Goal: Task Accomplishment & Management: Manage account settings

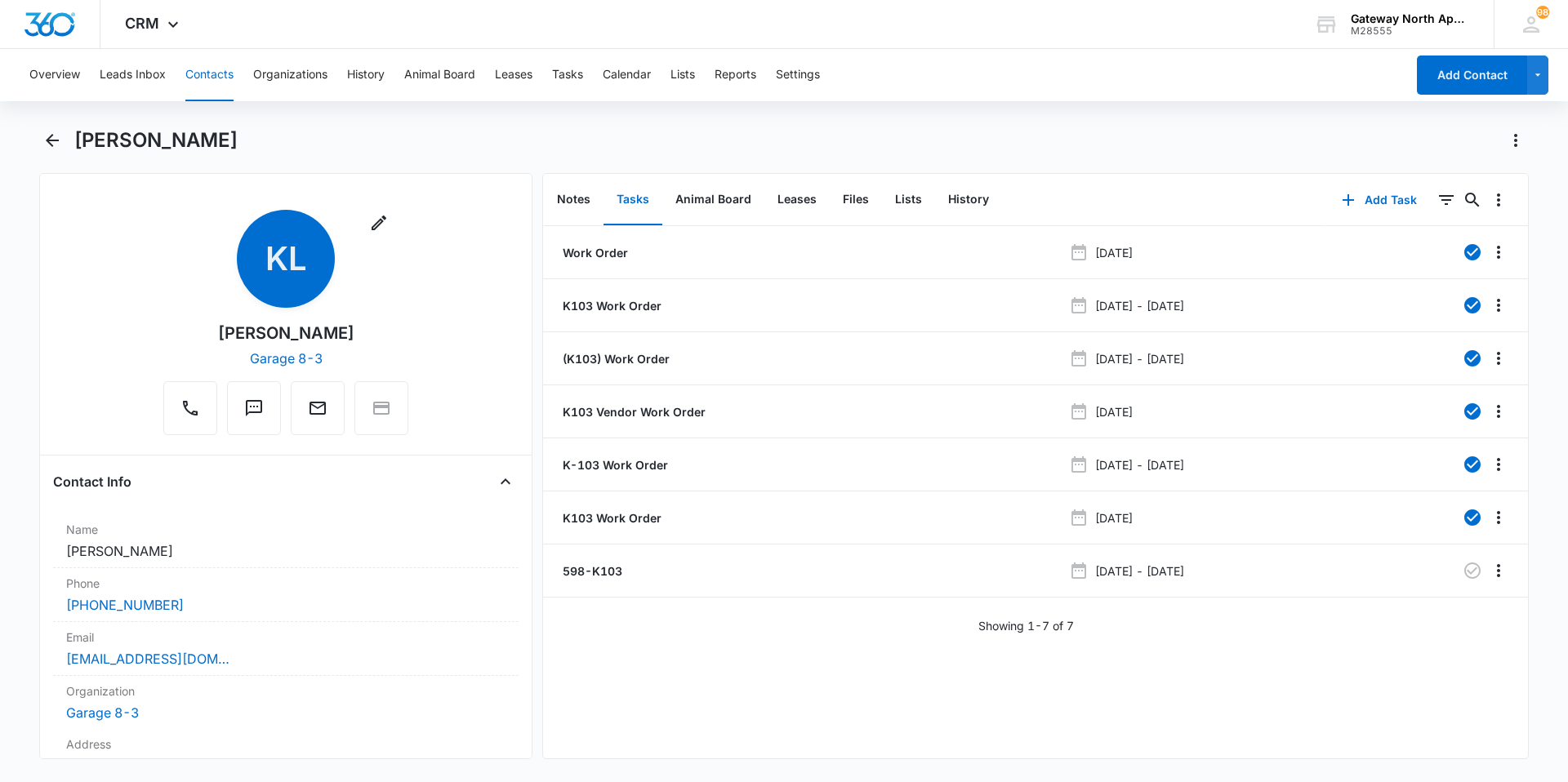
click at [215, 78] on button "Contacts" at bounding box center [209, 75] width 48 height 52
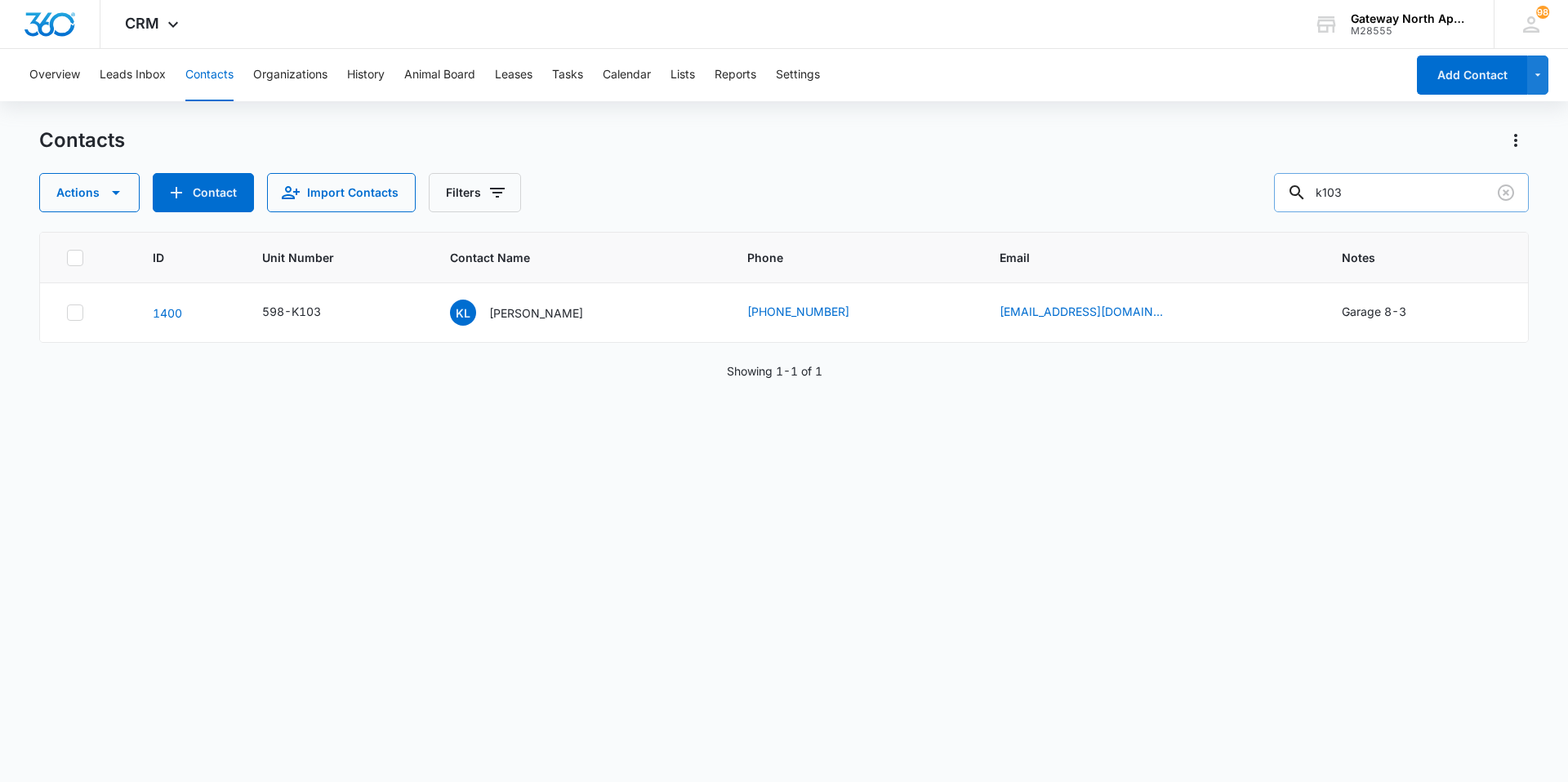
click at [1404, 194] on input "k103" at bounding box center [1402, 192] width 255 height 39
type input "k"
type input "I101"
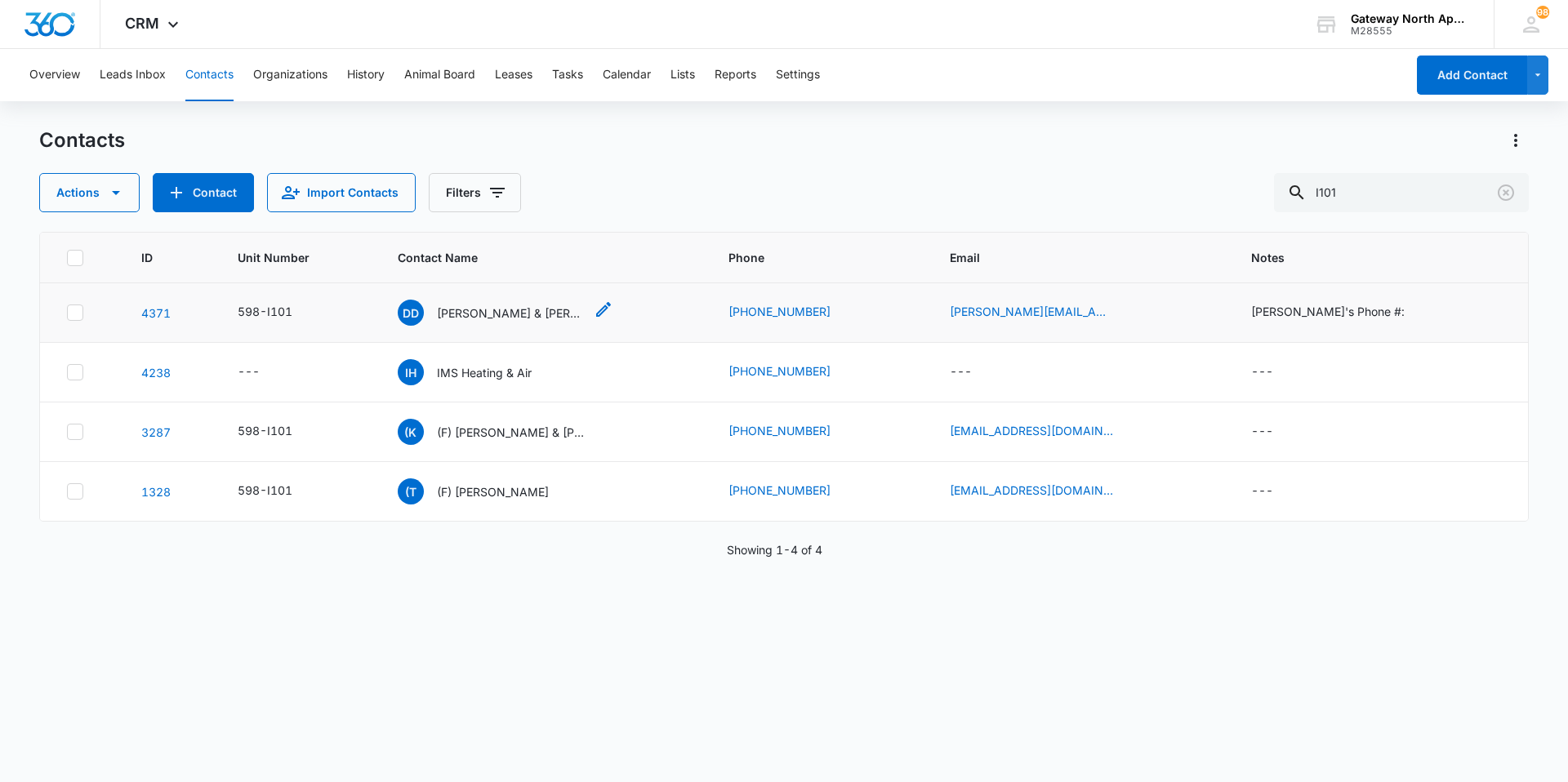
click at [514, 305] on div "DD [PERSON_NAME] & [PERSON_NAME]" at bounding box center [491, 313] width 186 height 26
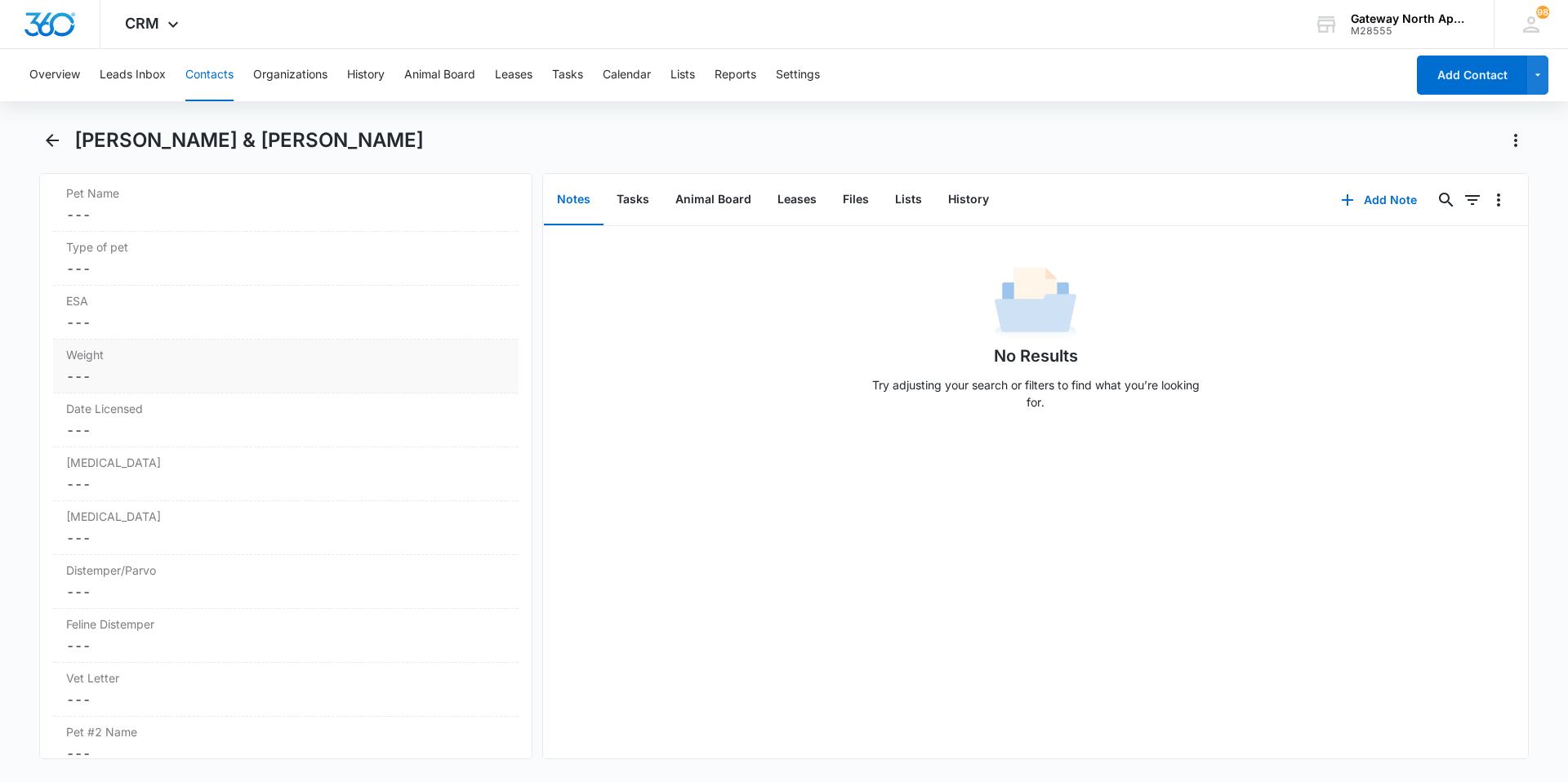
scroll to position [3347, 0]
click at [51, 138] on icon "Back" at bounding box center [52, 141] width 20 height 20
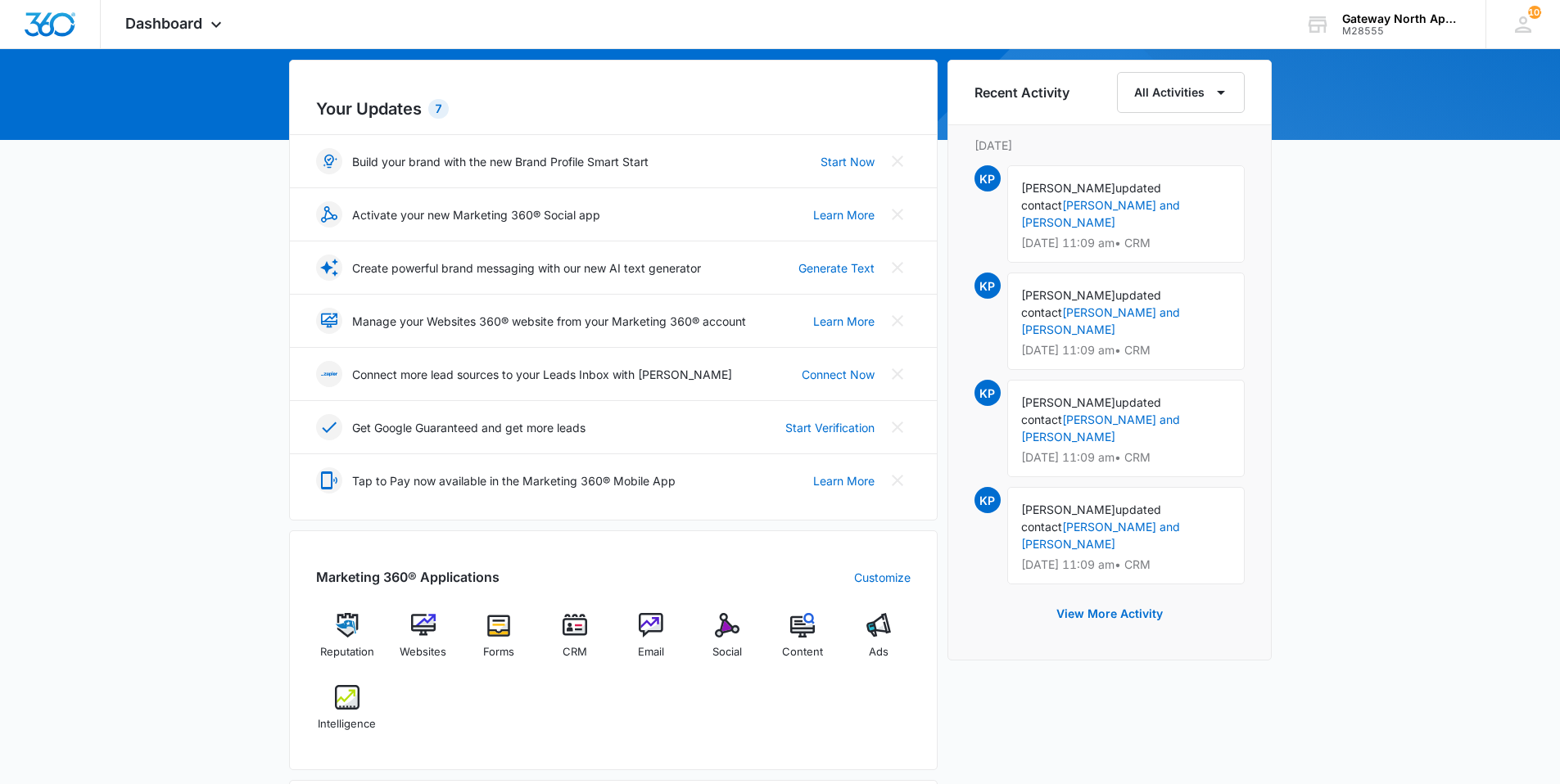
scroll to position [163, 0]
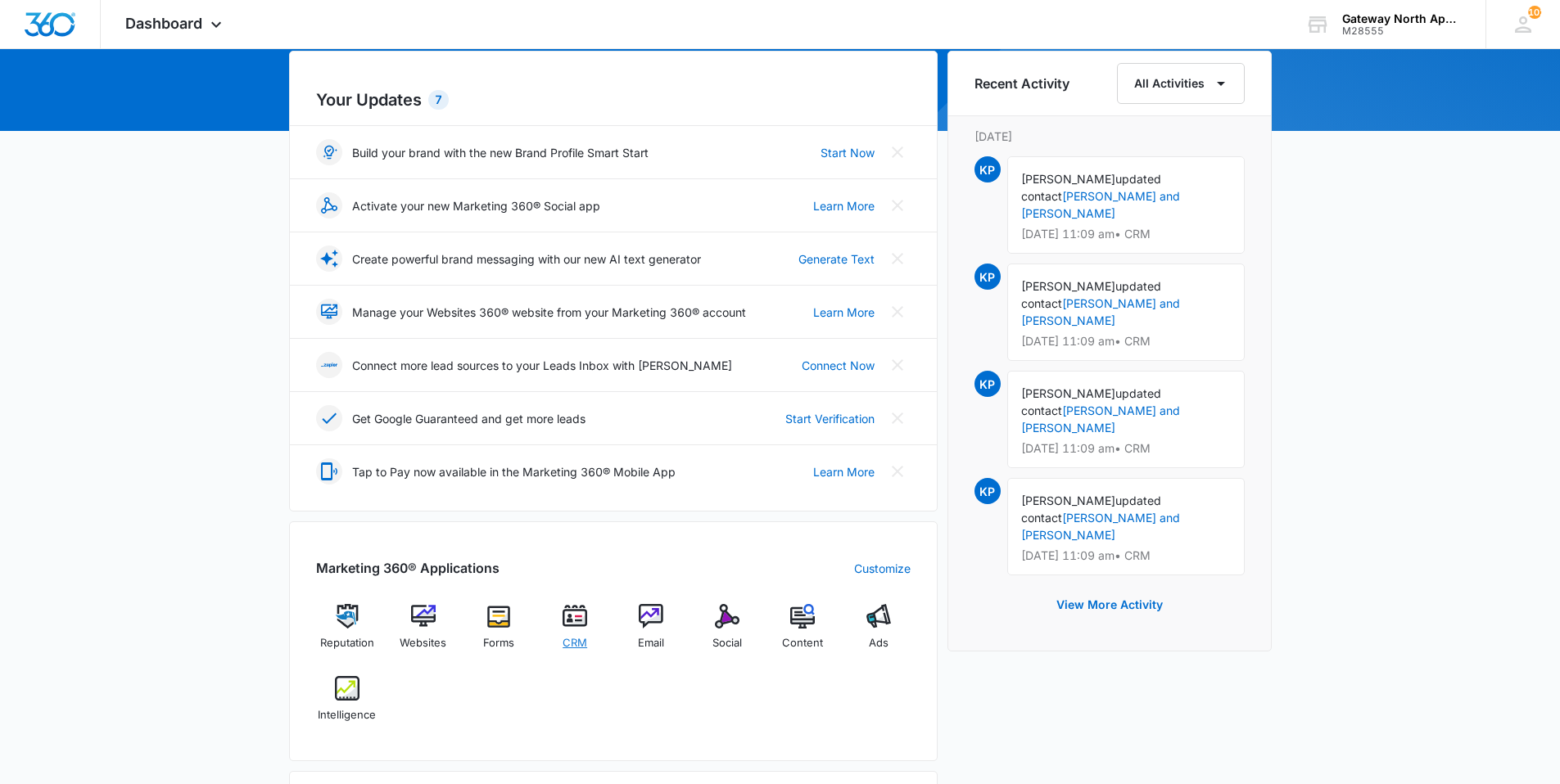
click at [567, 632] on div "CRM" at bounding box center [575, 633] width 63 height 58
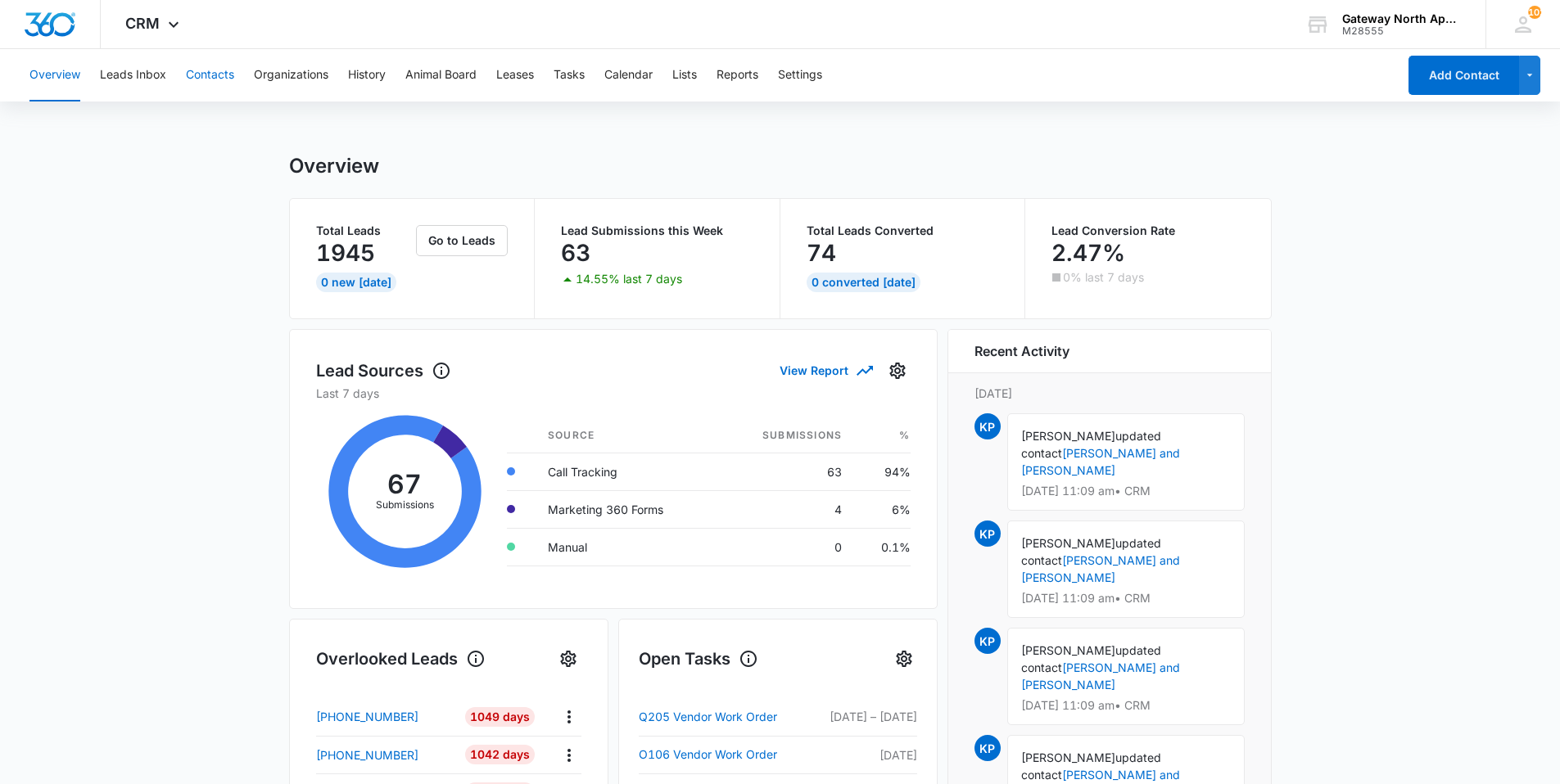
click at [226, 74] on button "Contacts" at bounding box center [209, 76] width 48 height 53
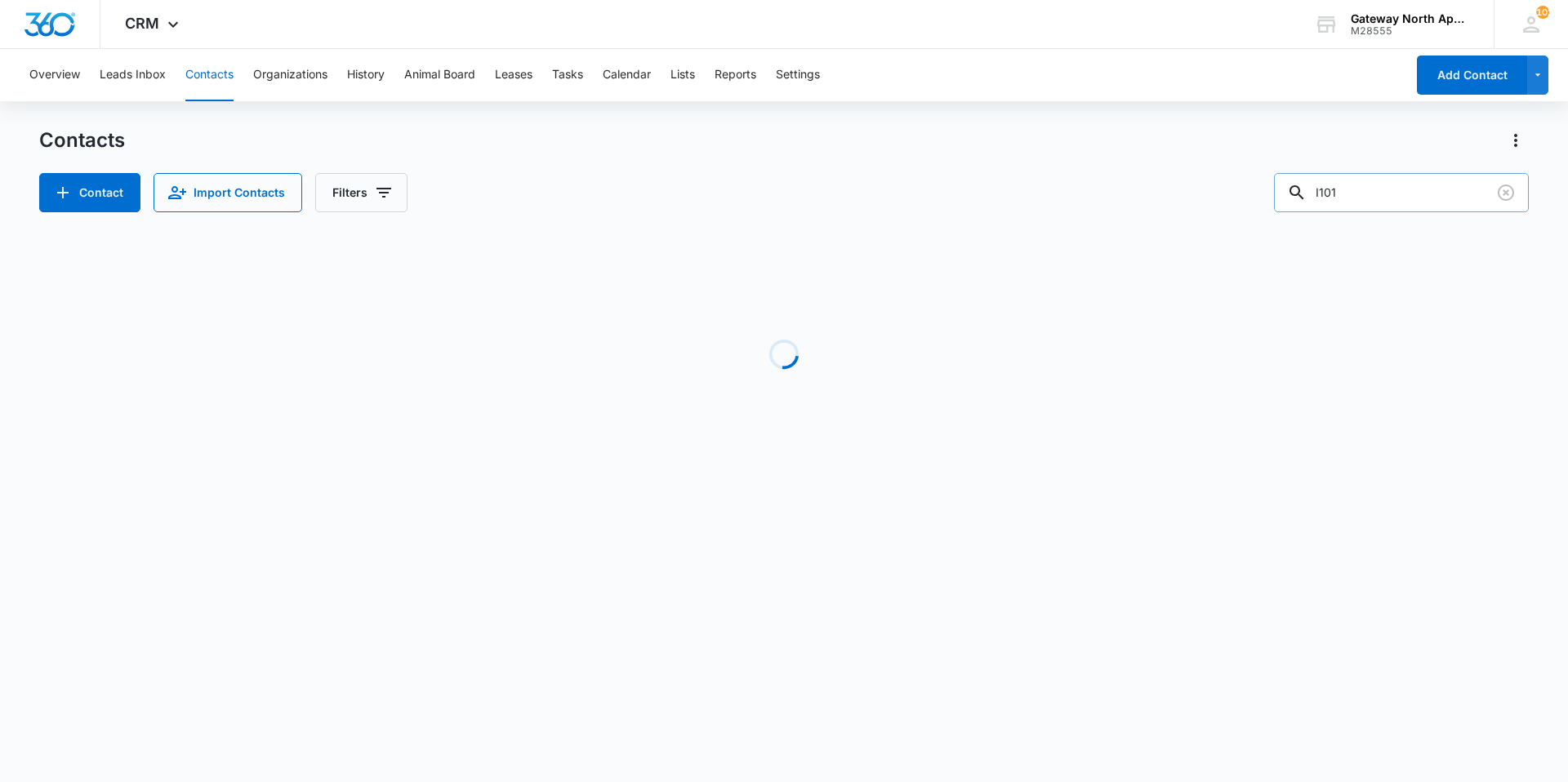
click at [1393, 200] on input "I101" at bounding box center [1402, 192] width 255 height 39
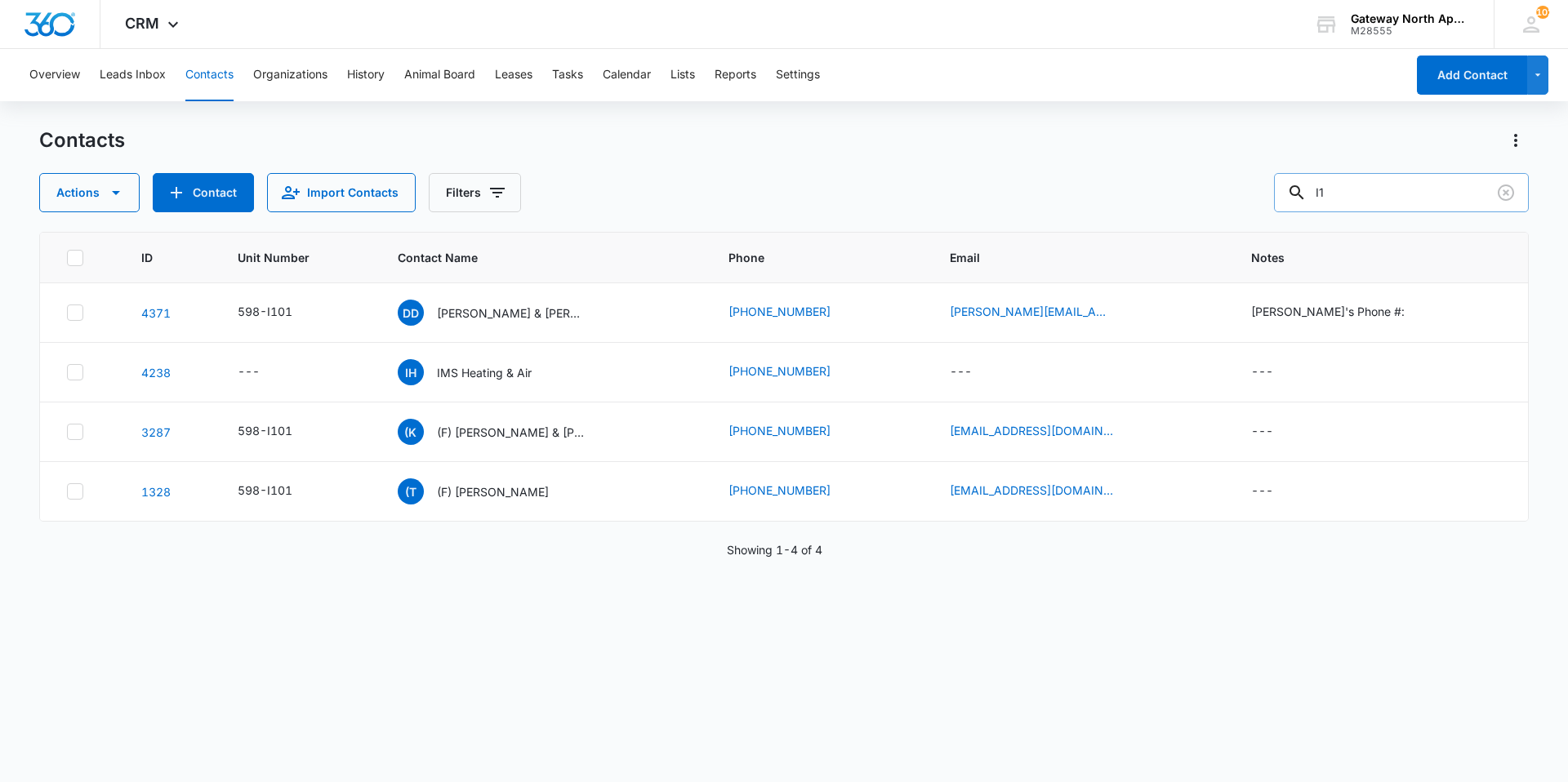
type input "I"
type input "q200"
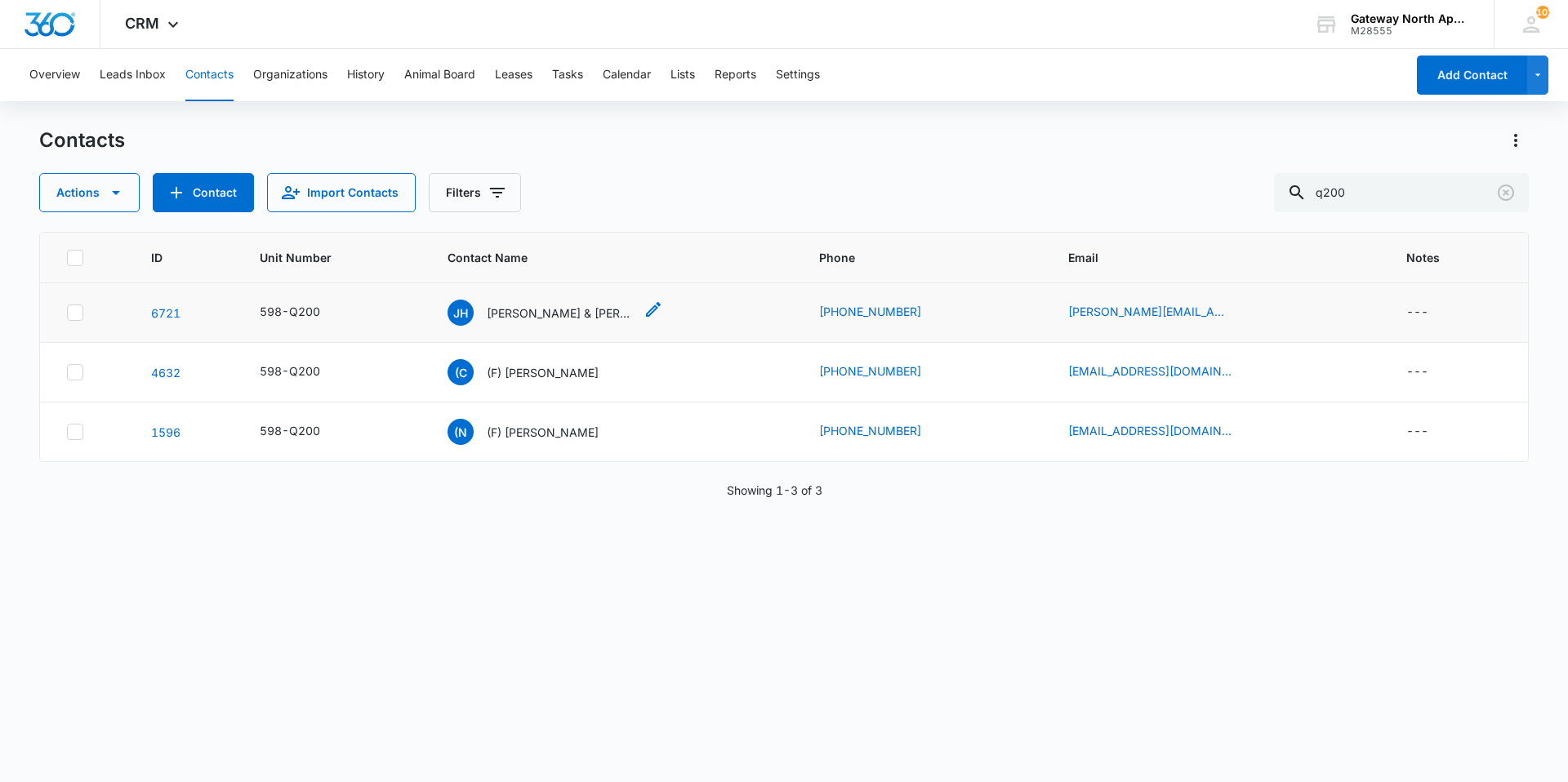
click at [541, 310] on p "[PERSON_NAME] & [PERSON_NAME]" at bounding box center [560, 313] width 147 height 17
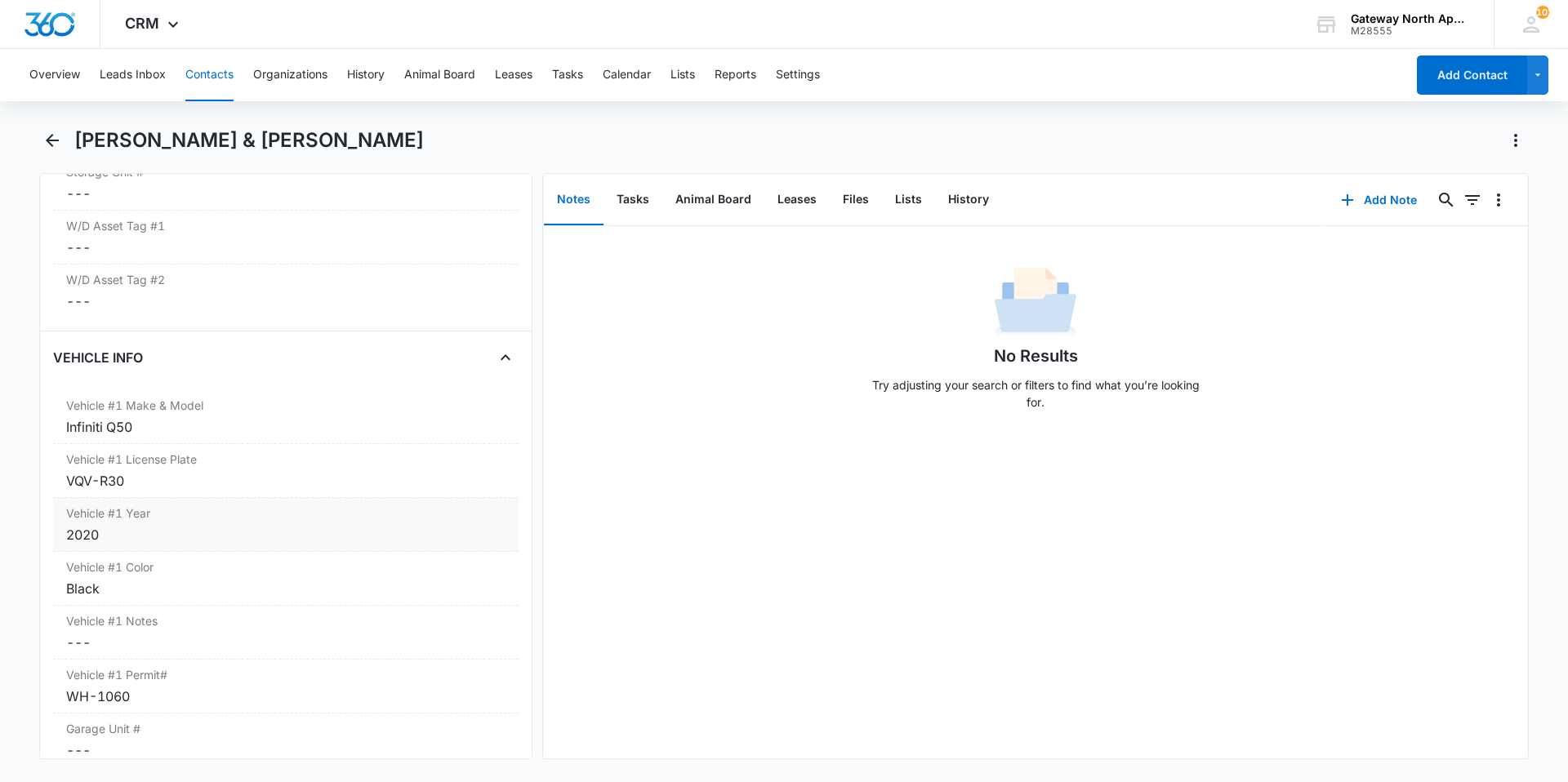
scroll to position [2368, 0]
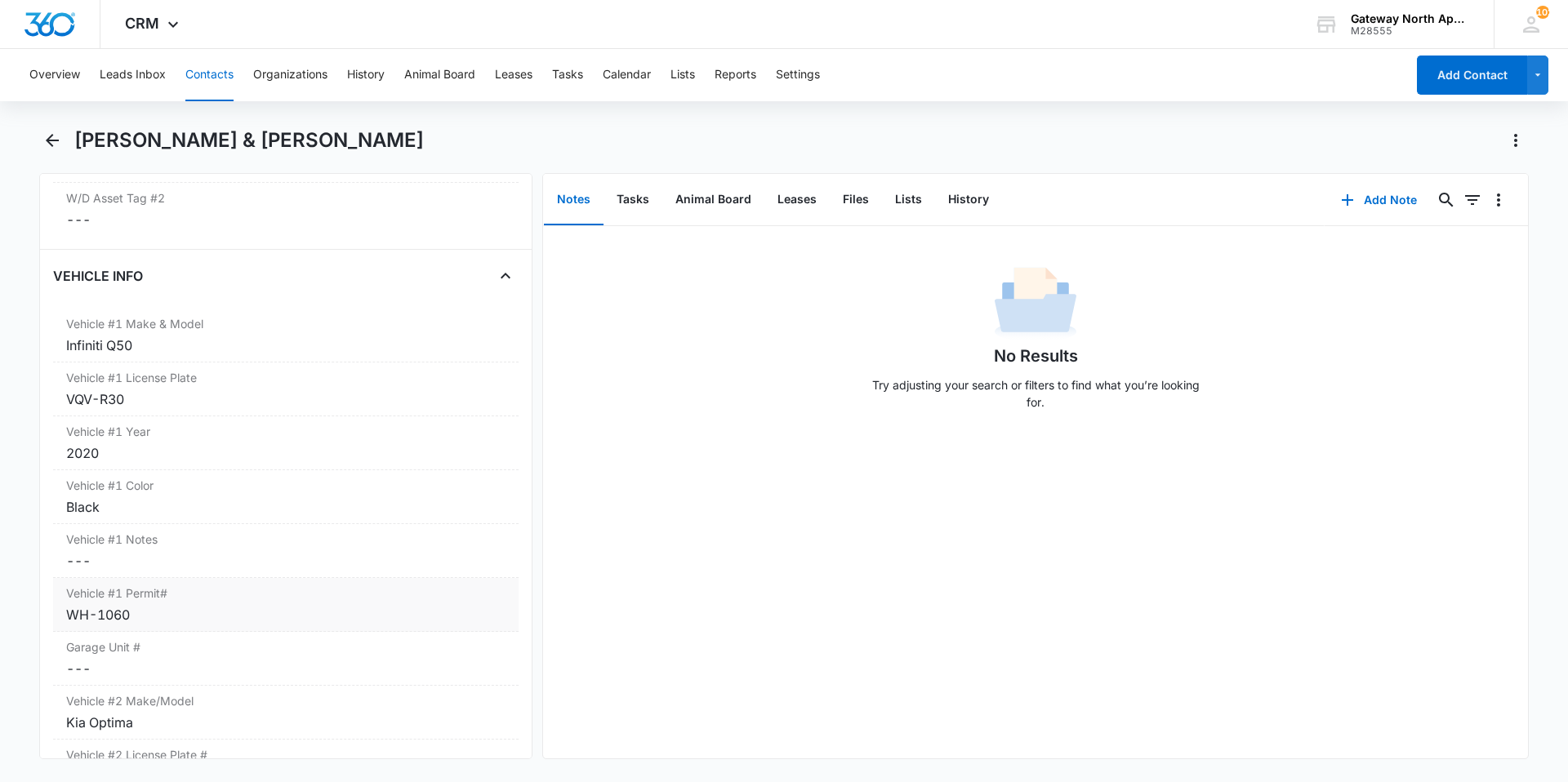
click at [160, 622] on div "WH-1060" at bounding box center [286, 615] width 439 height 20
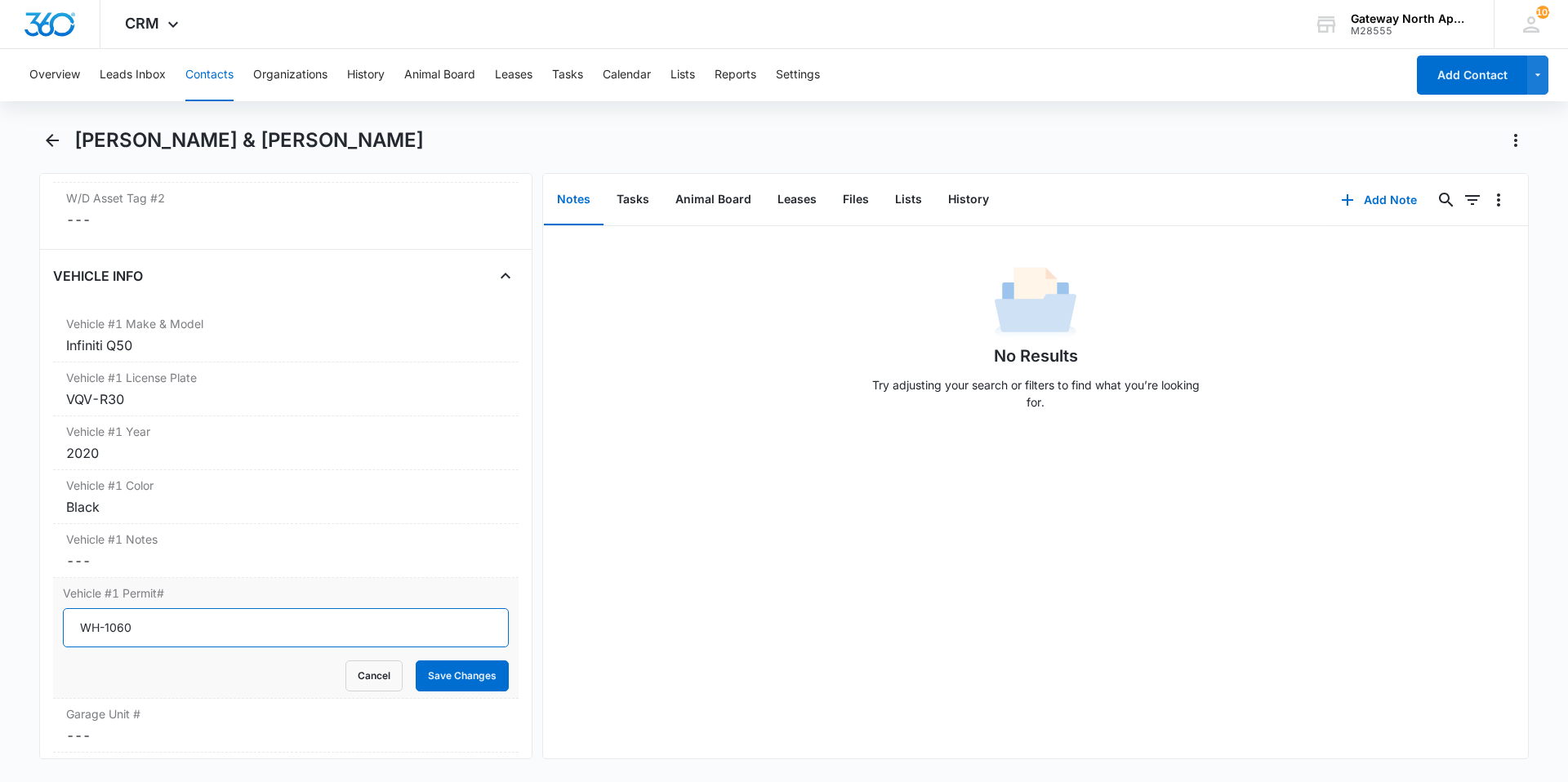
click at [138, 630] on input "WH-1060" at bounding box center [286, 628] width 446 height 39
type input "W"
type input "WH-3143"
click at [482, 680] on button "Save Changes" at bounding box center [463, 676] width 93 height 31
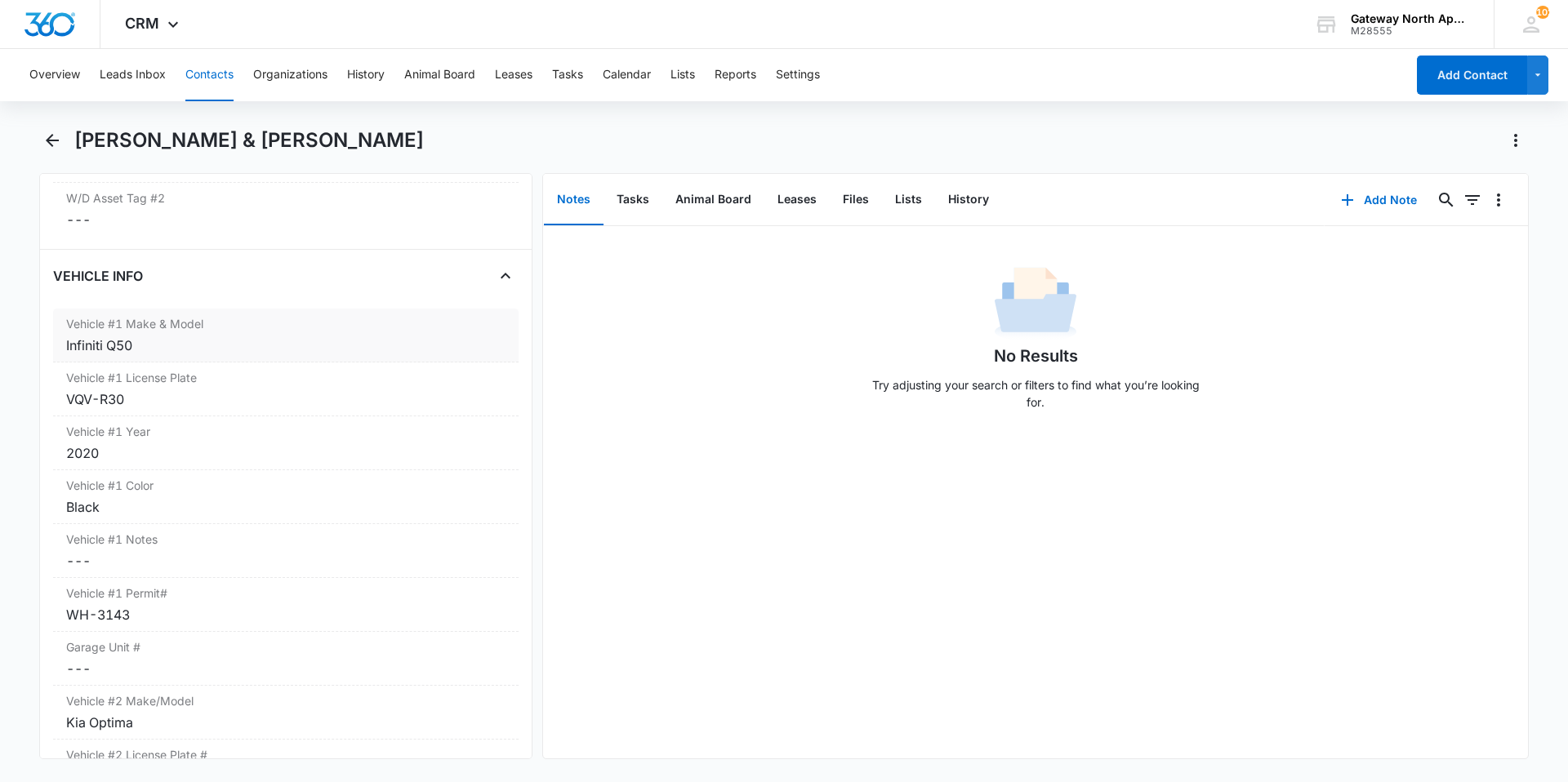
click at [153, 348] on div "Infiniti Q50" at bounding box center [286, 346] width 439 height 20
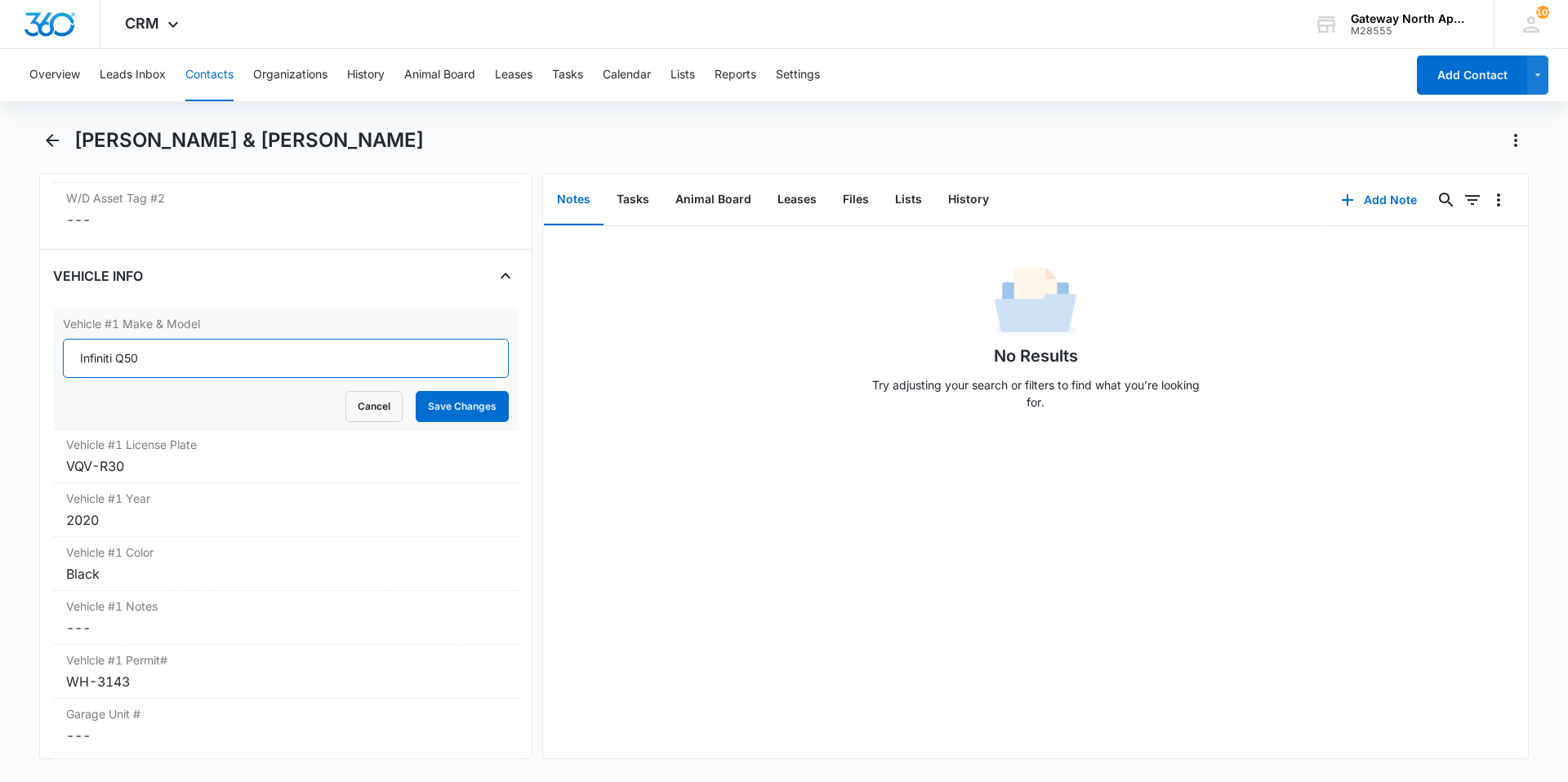
click at [312, 369] on input "Infiniti Q50" at bounding box center [286, 359] width 446 height 39
type input "I"
type input "[DEMOGRAPHIC_DATA] Sedan"
click at [428, 401] on button "Save Changes" at bounding box center [463, 407] width 93 height 31
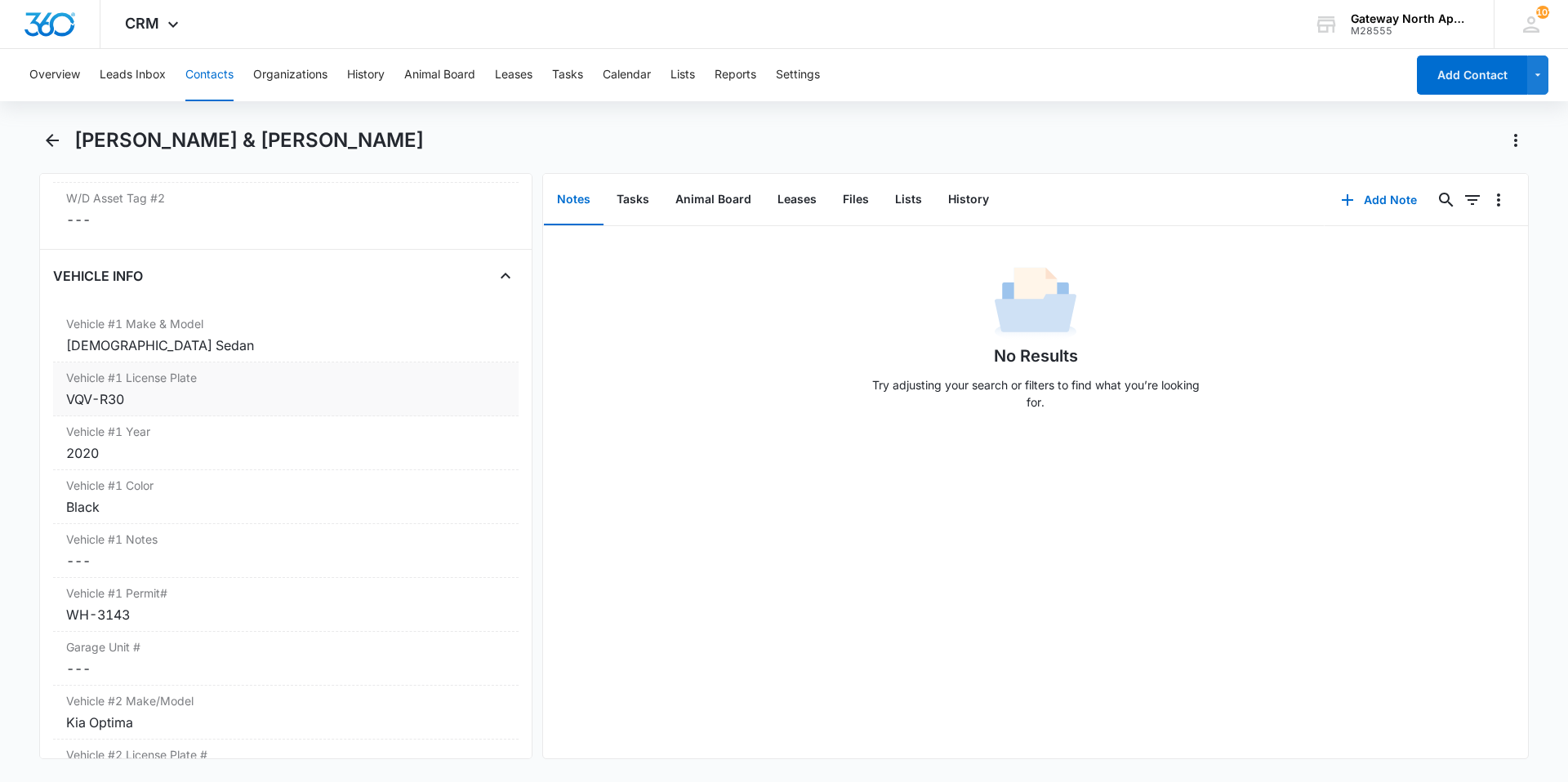
click at [147, 395] on div "VQV-R30" at bounding box center [286, 400] width 439 height 20
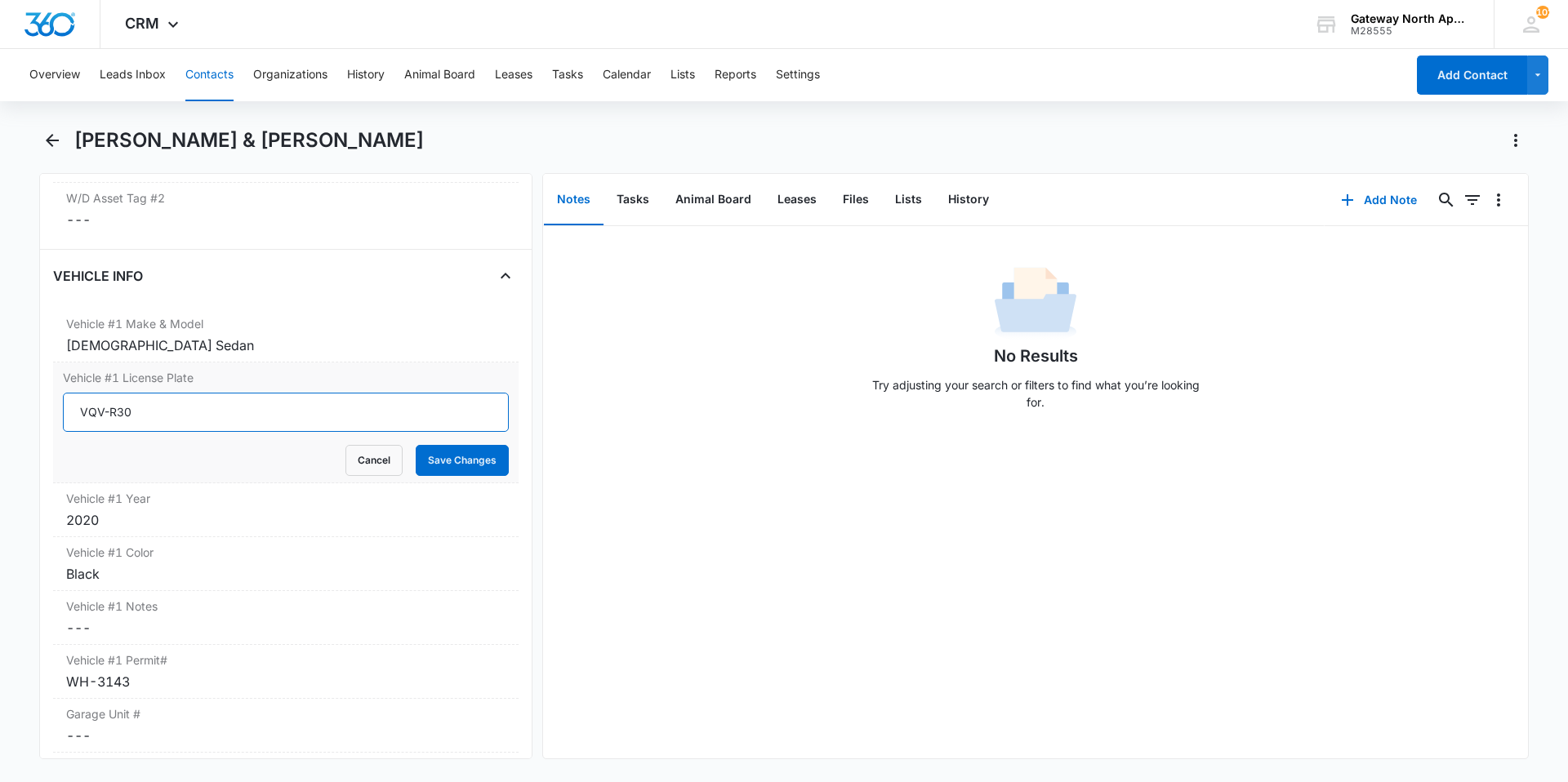
click at [177, 417] on input "VQV-R30" at bounding box center [286, 413] width 446 height 39
type input "V"
type input "7769758"
click at [442, 451] on button "Save Changes" at bounding box center [463, 460] width 93 height 31
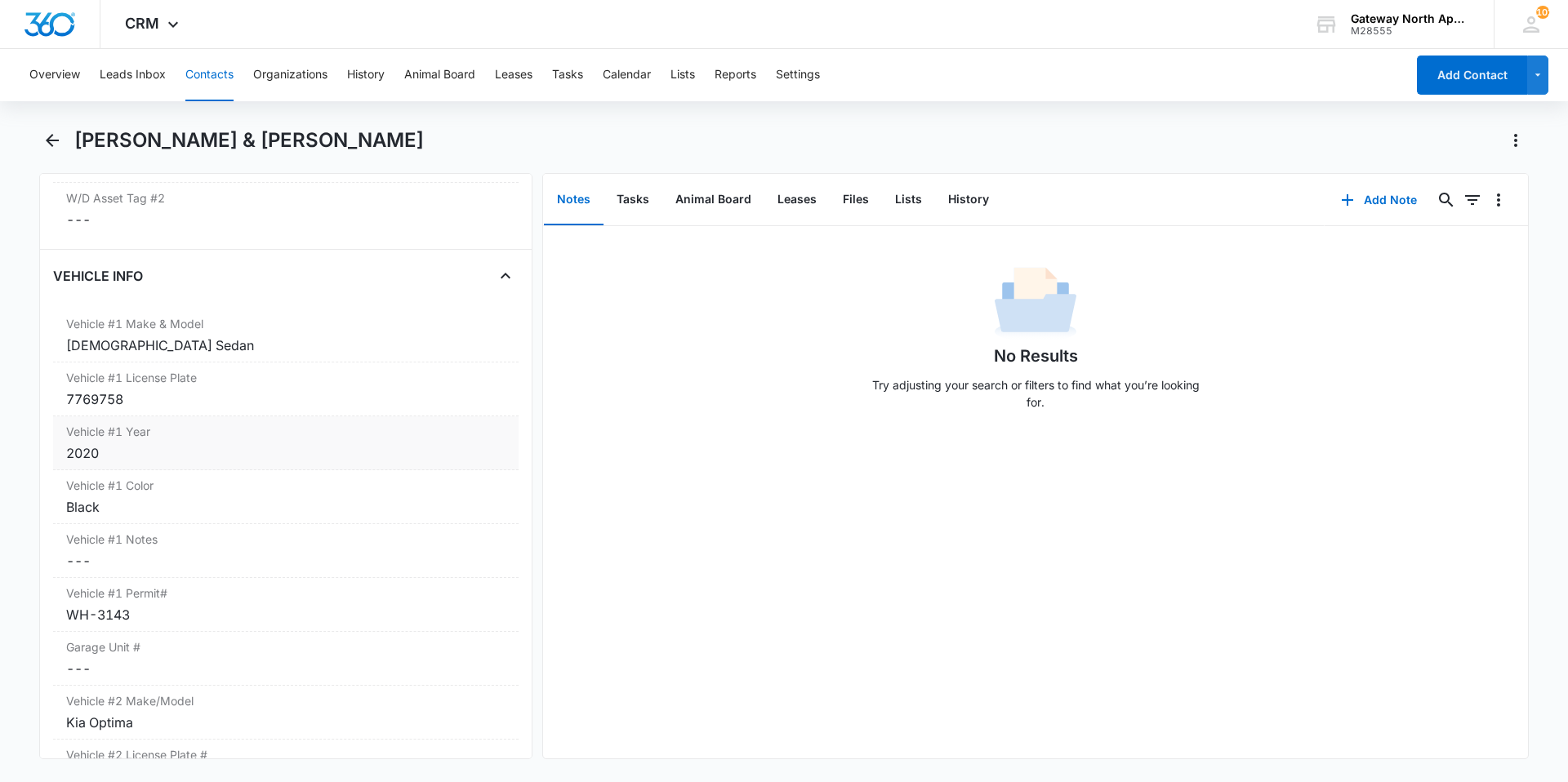
click at [129, 449] on div "2020" at bounding box center [286, 453] width 439 height 20
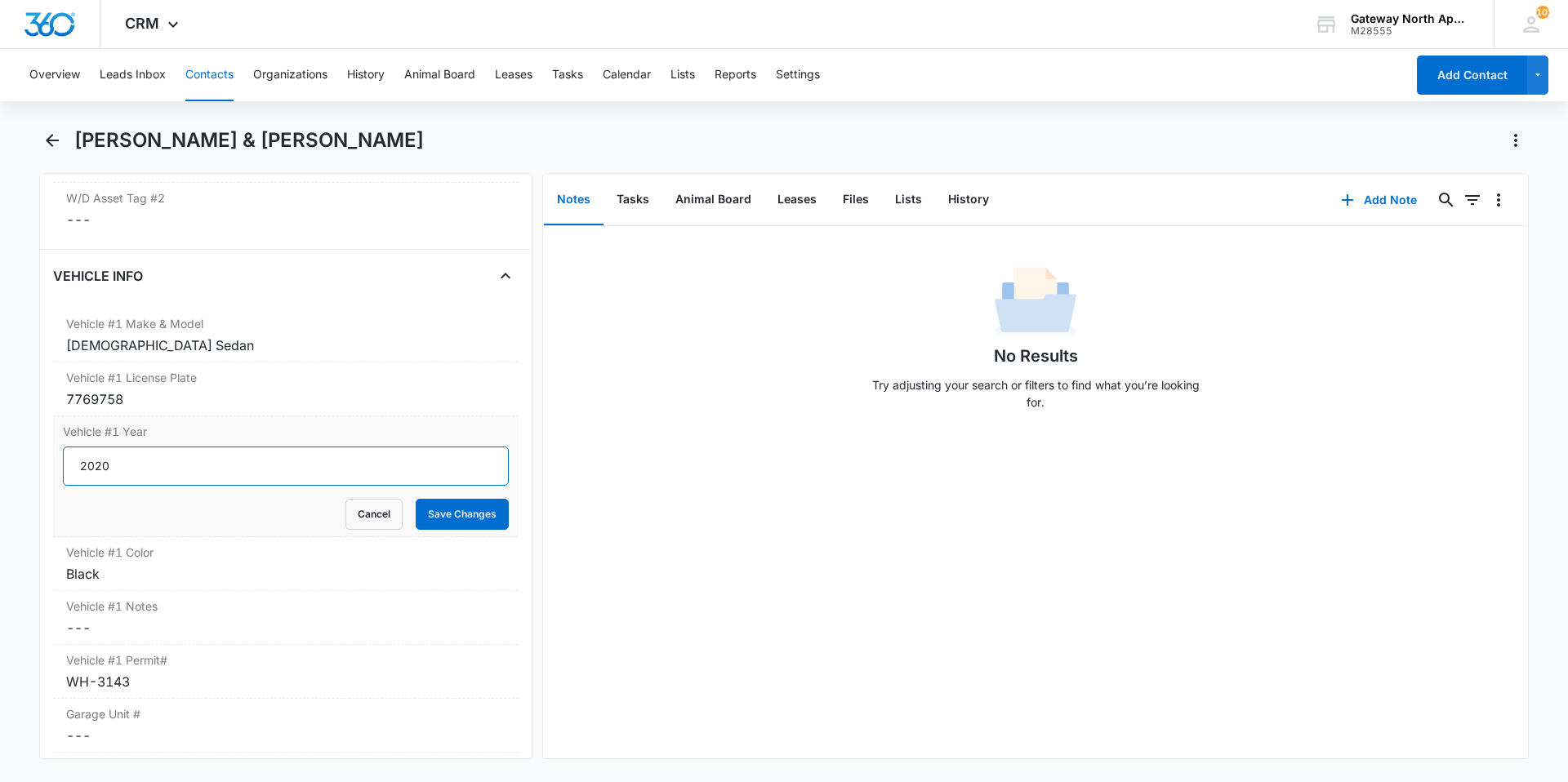
click at [134, 471] on input "2020" at bounding box center [286, 466] width 446 height 39
type input "2"
type input "2022"
click at [449, 522] on button "Save Changes" at bounding box center [463, 514] width 93 height 31
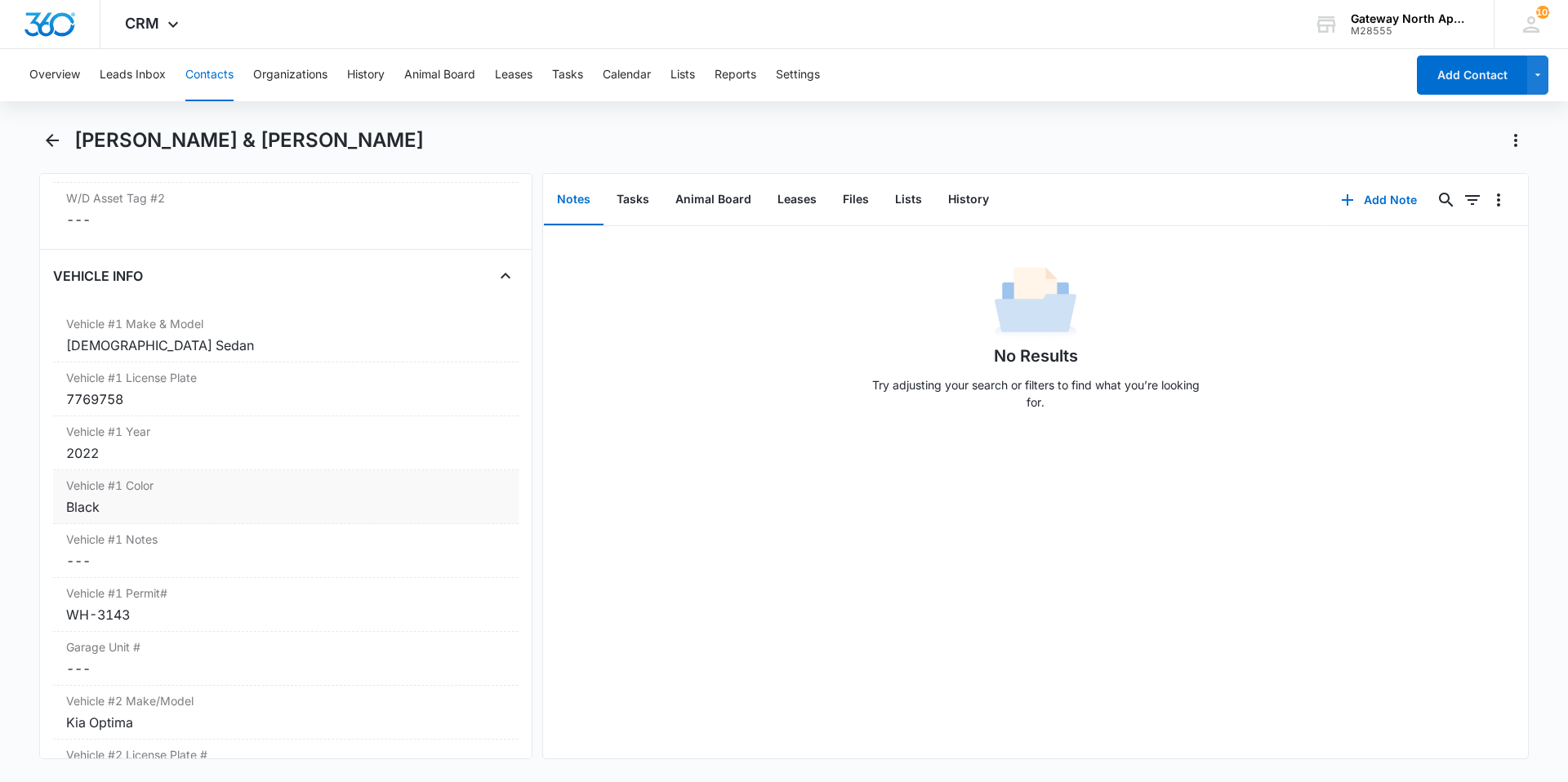
click at [164, 512] on div "Black" at bounding box center [286, 507] width 439 height 20
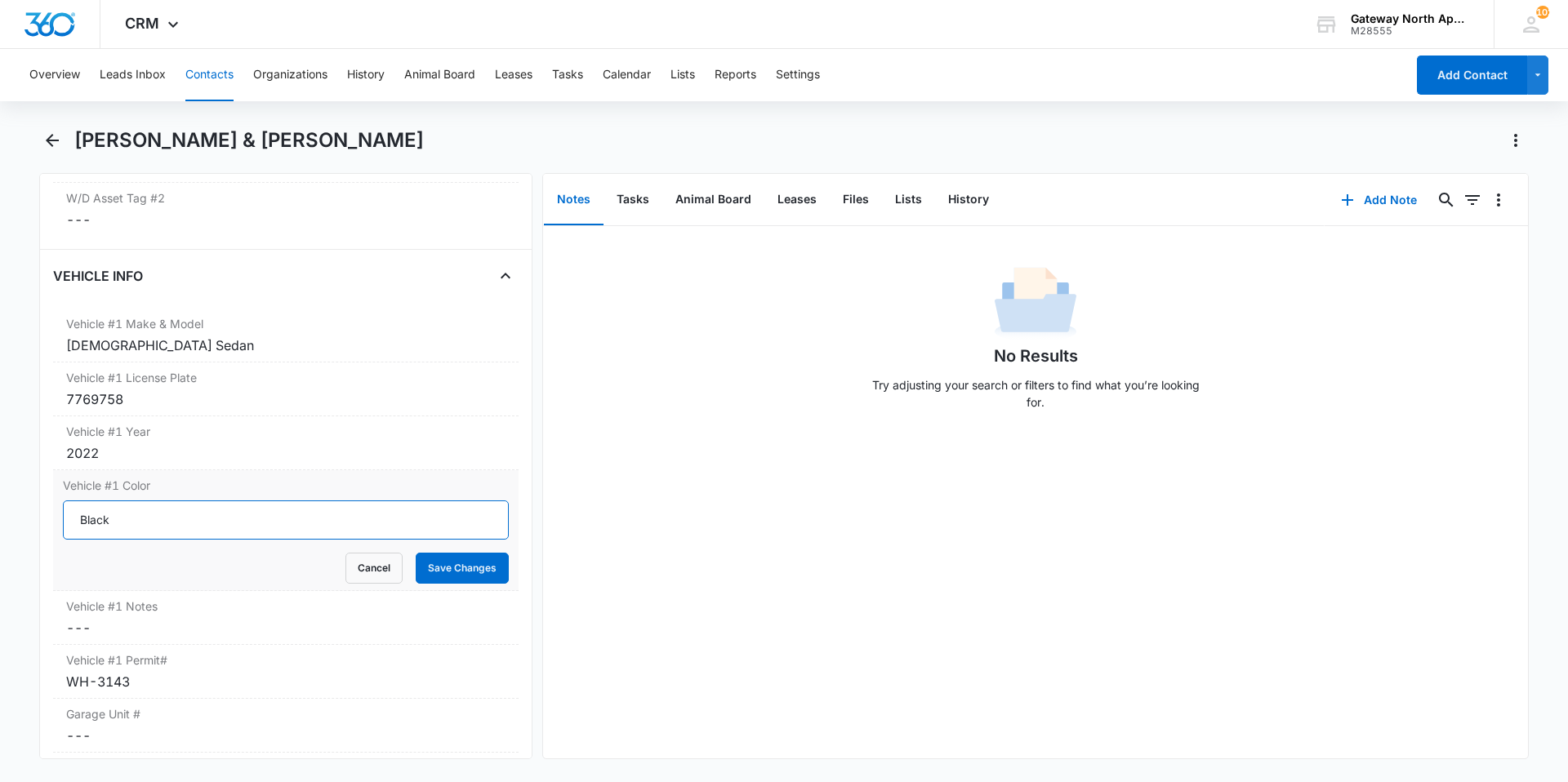
click at [162, 516] on input "Black" at bounding box center [286, 520] width 446 height 39
type input "B"
type input "Gray"
click at [460, 563] on button "Save Changes" at bounding box center [463, 568] width 93 height 31
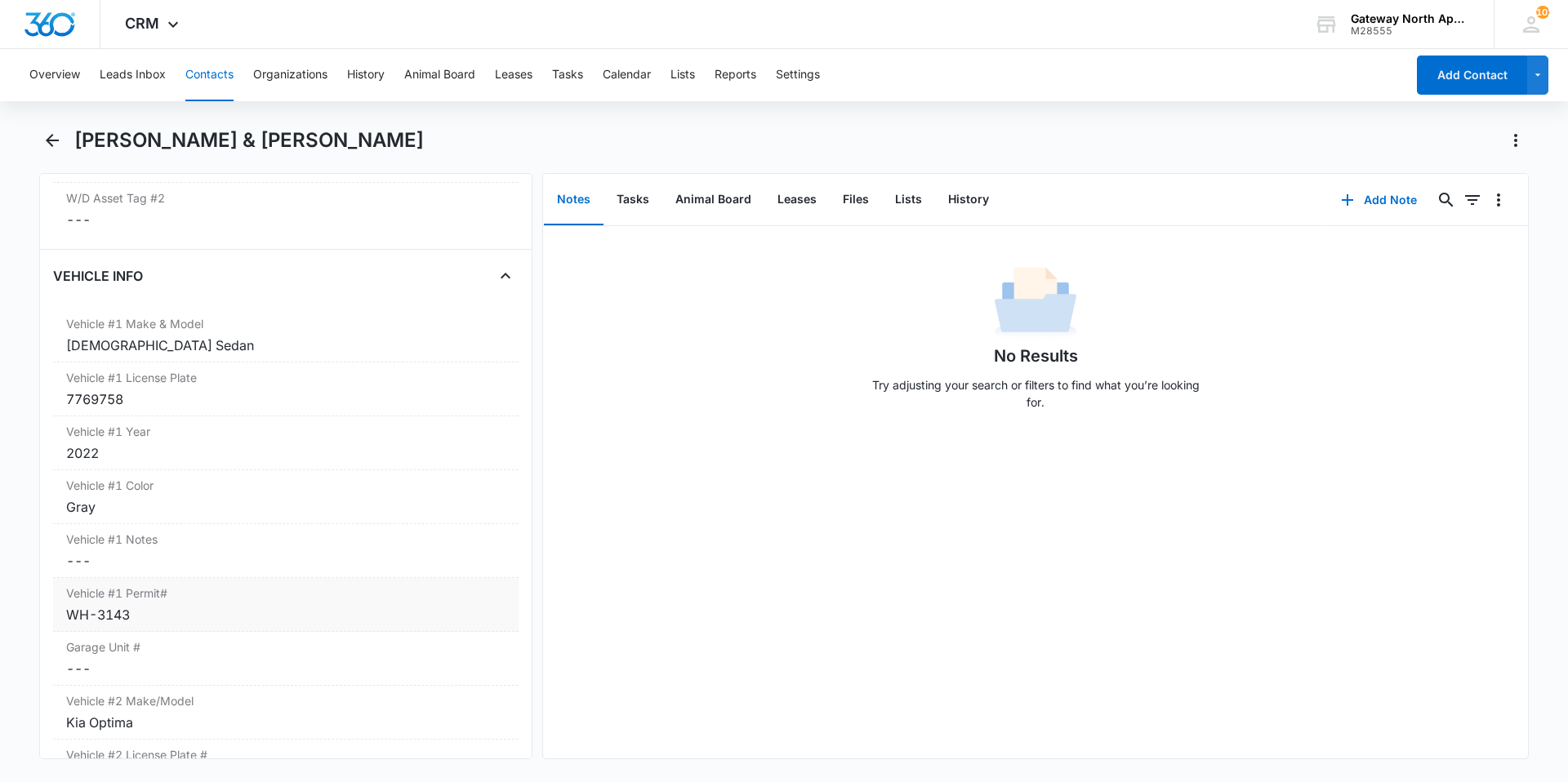
click at [122, 562] on dd "Cancel Save Changes ---" at bounding box center [286, 561] width 439 height 20
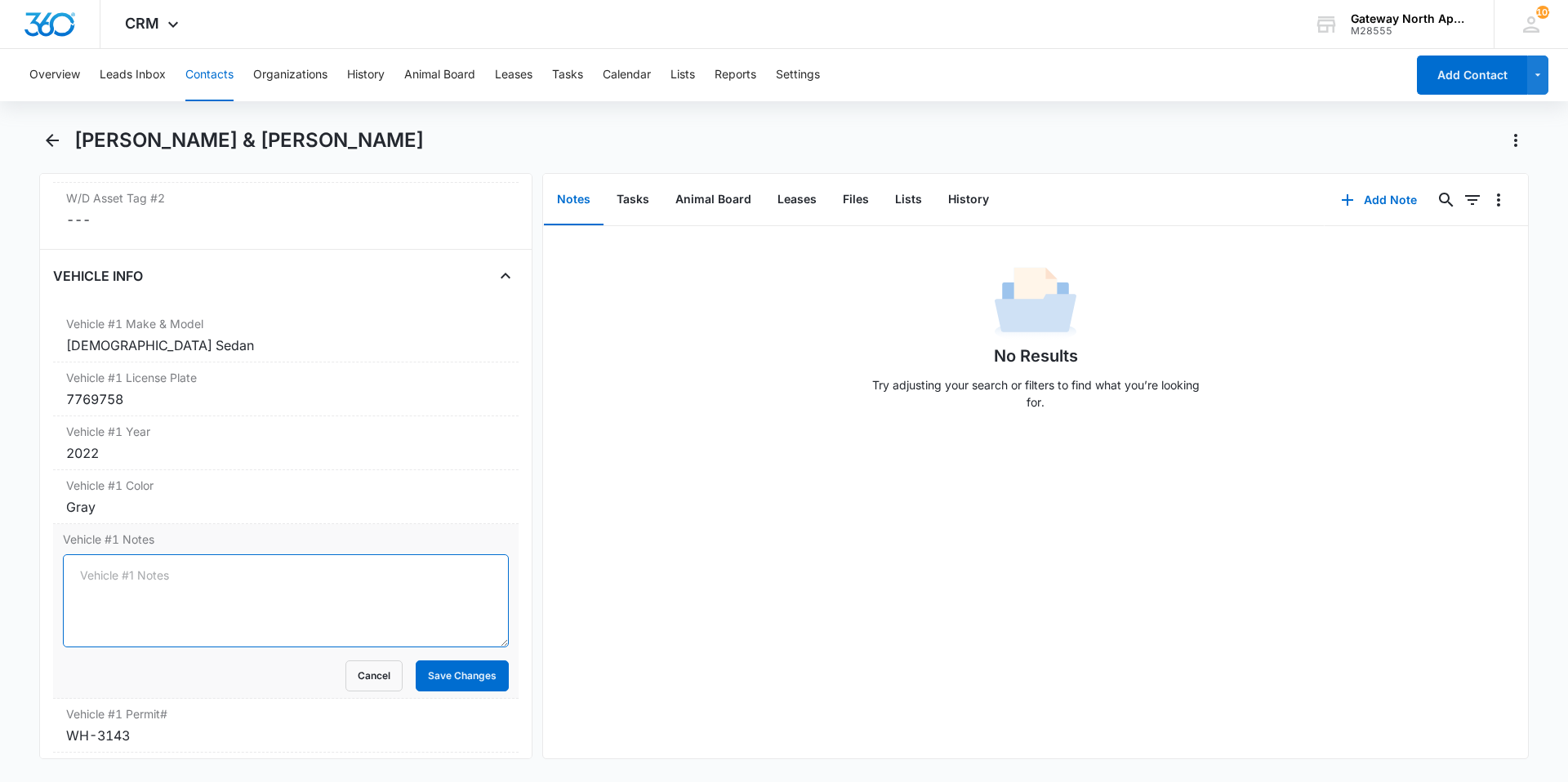
click at [127, 572] on textarea "Vehicle #1 Notes" at bounding box center [286, 601] width 446 height 93
type textarea "N"
click at [363, 668] on button "Cancel" at bounding box center [374, 676] width 57 height 31
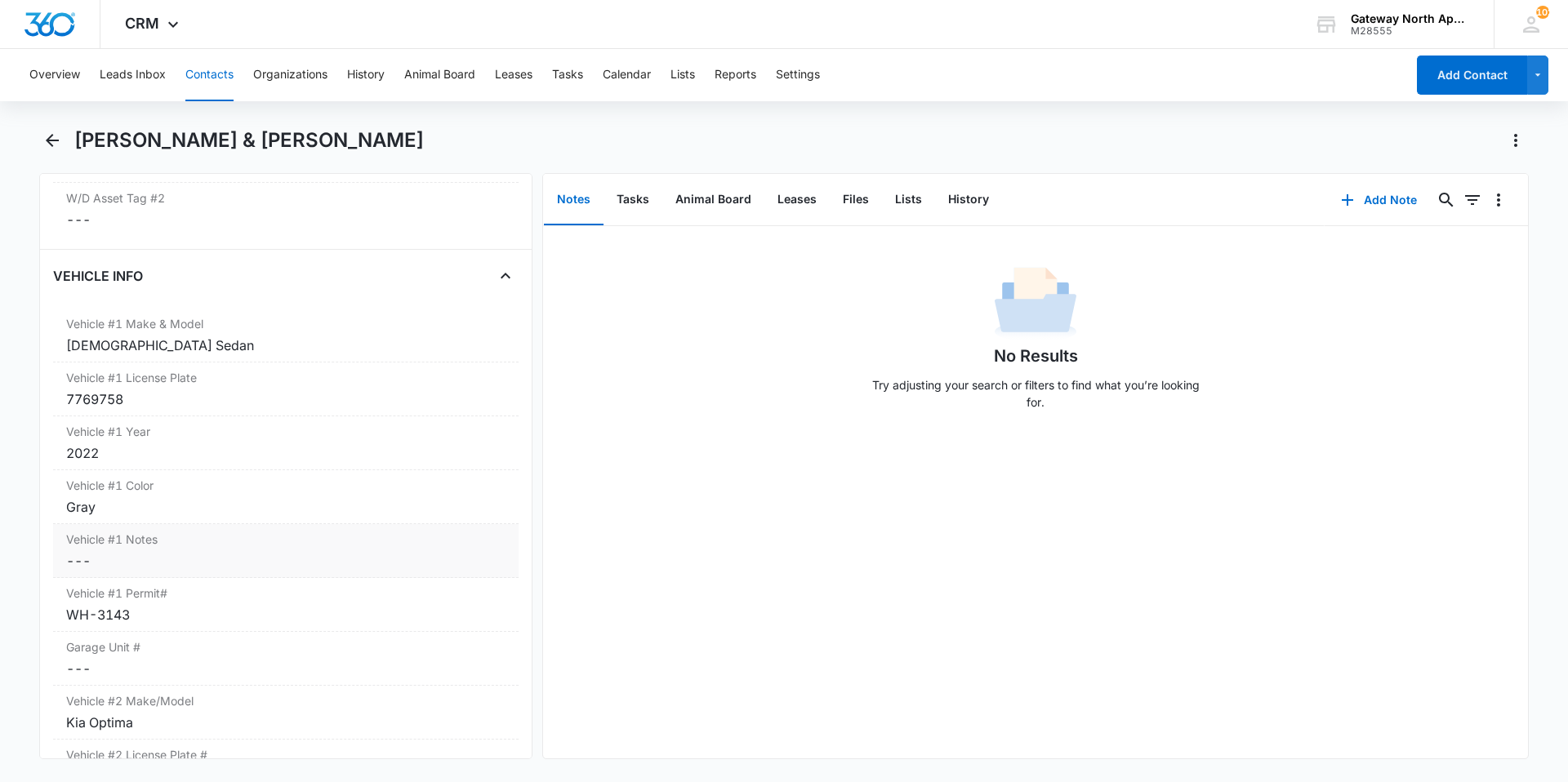
scroll to position [2613, 0]
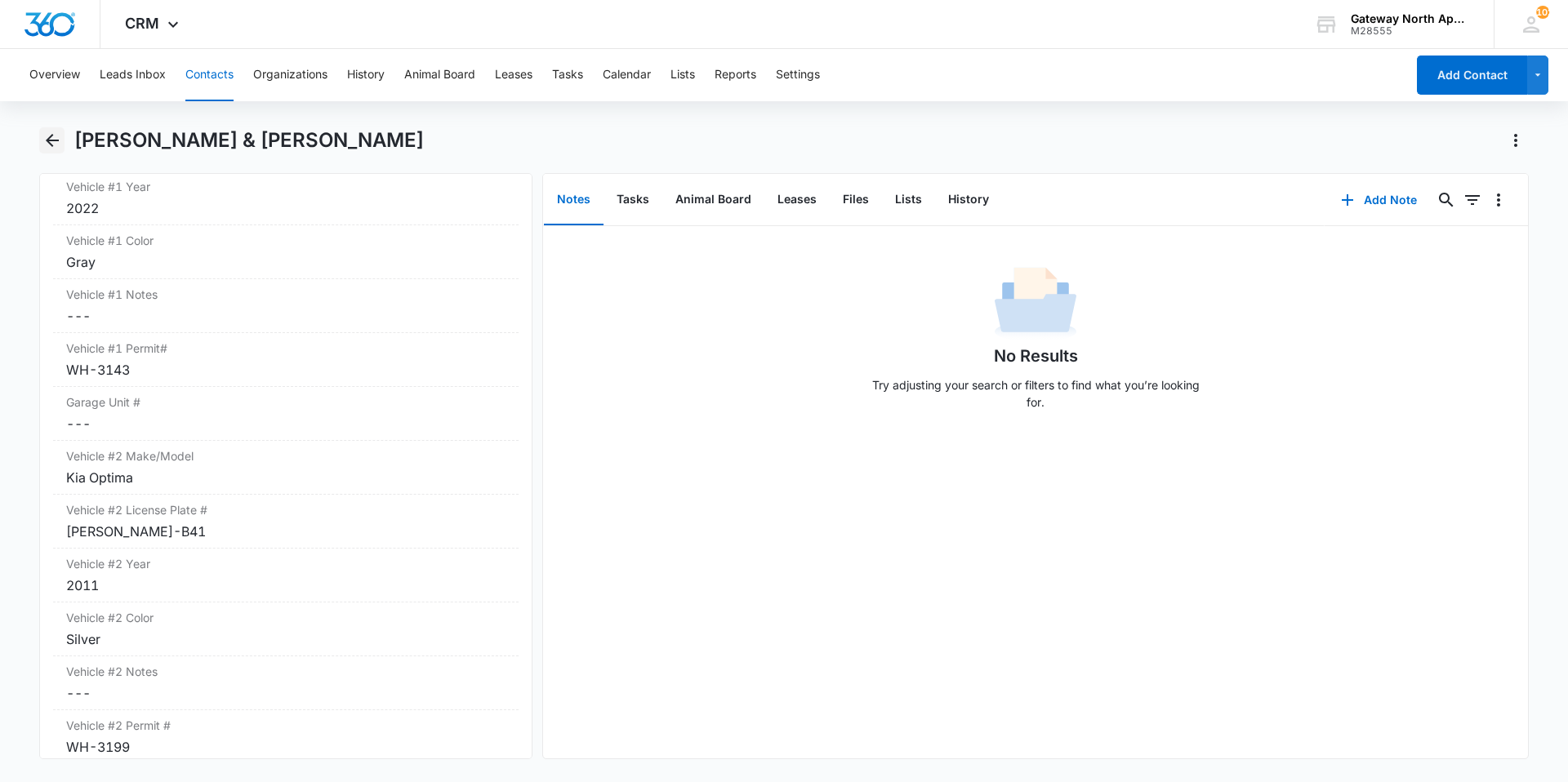
click at [48, 140] on icon "Back" at bounding box center [52, 141] width 13 height 13
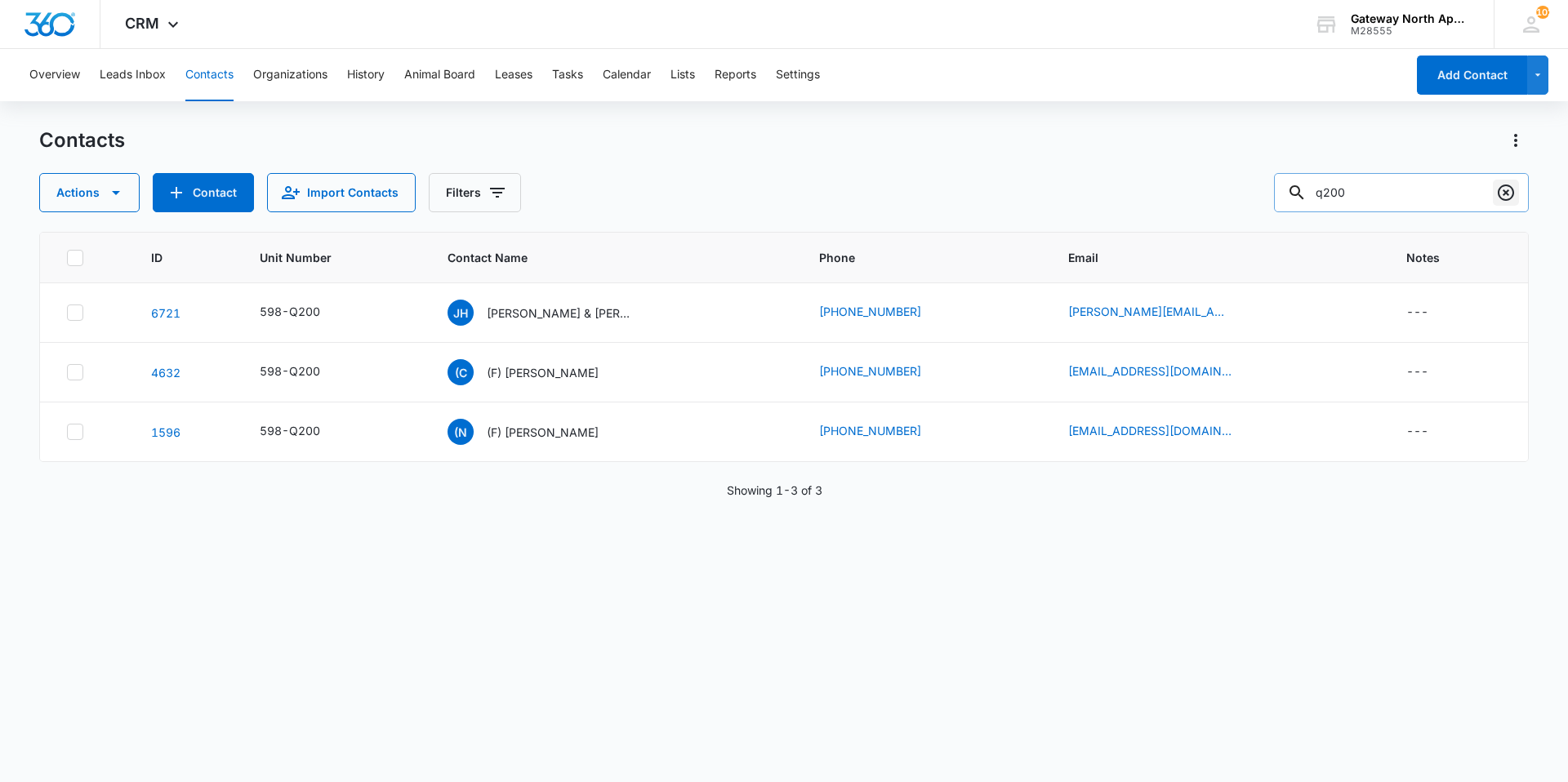
click at [1510, 192] on icon "Clear" at bounding box center [1507, 192] width 20 height 20
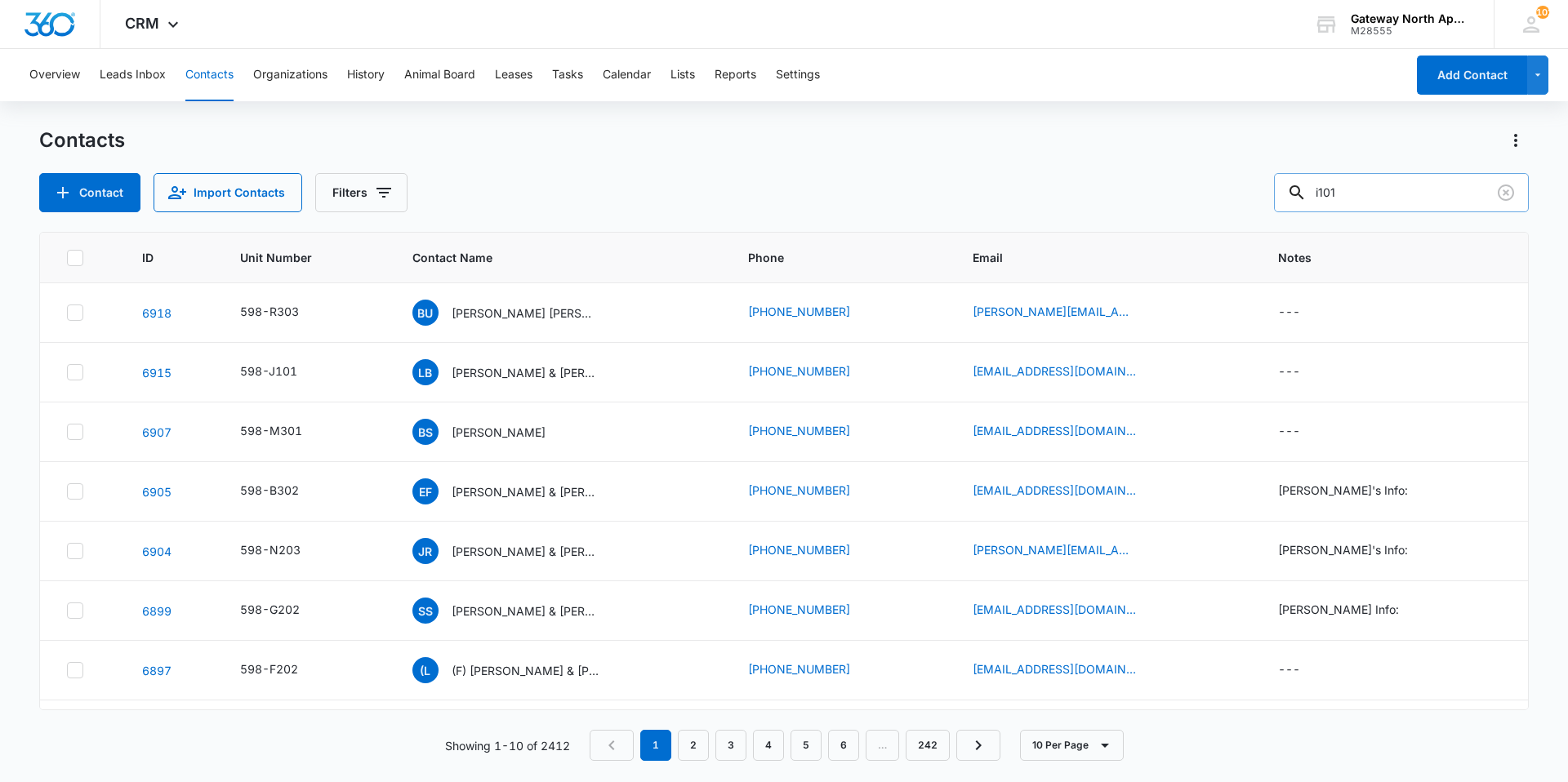
type input "i101"
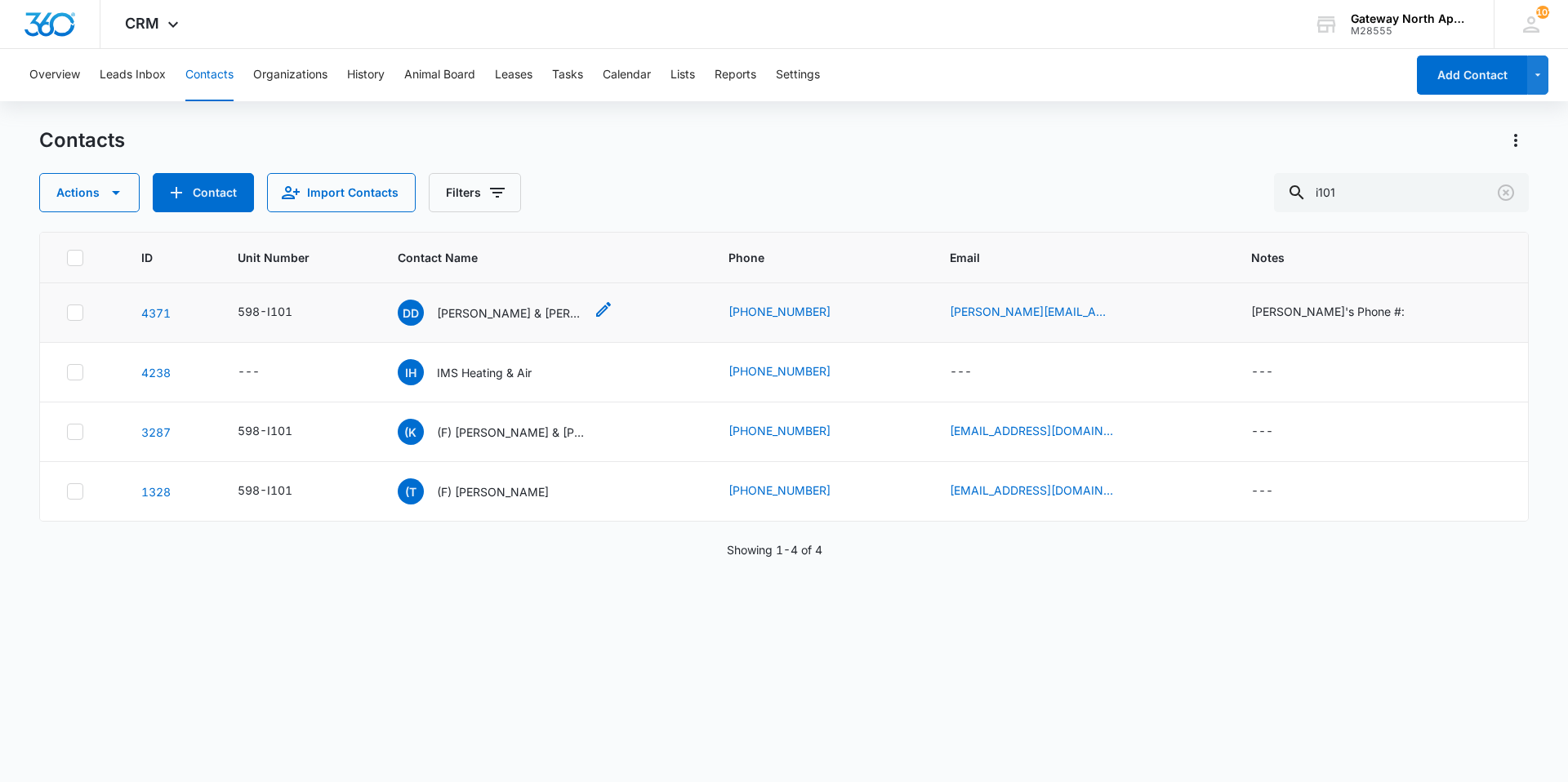
click at [512, 312] on p "[PERSON_NAME] & [PERSON_NAME]" at bounding box center [510, 313] width 147 height 17
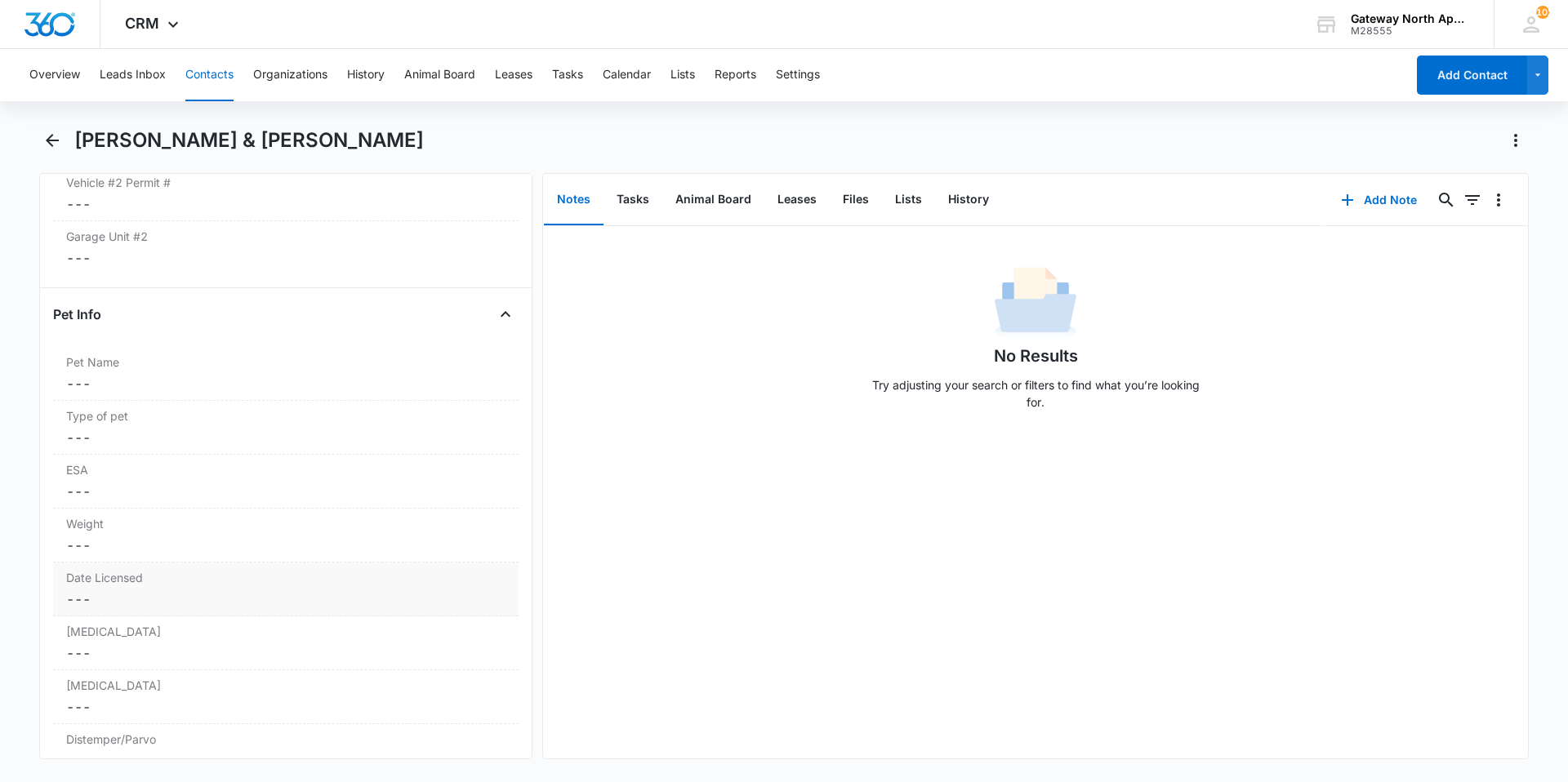
scroll to position [3266, 0]
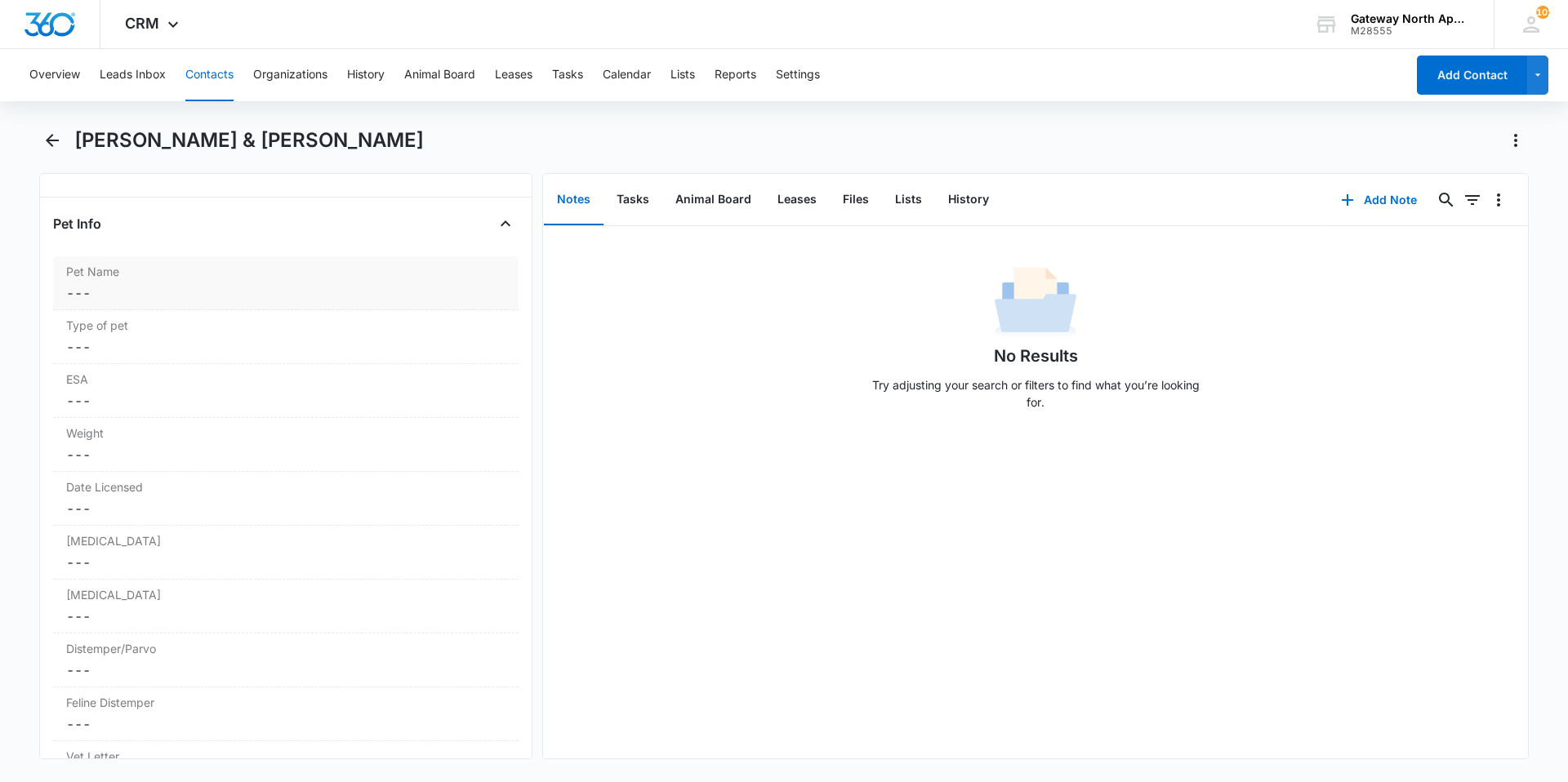
click at [187, 295] on dd "Cancel Save Changes ---" at bounding box center [286, 293] width 439 height 20
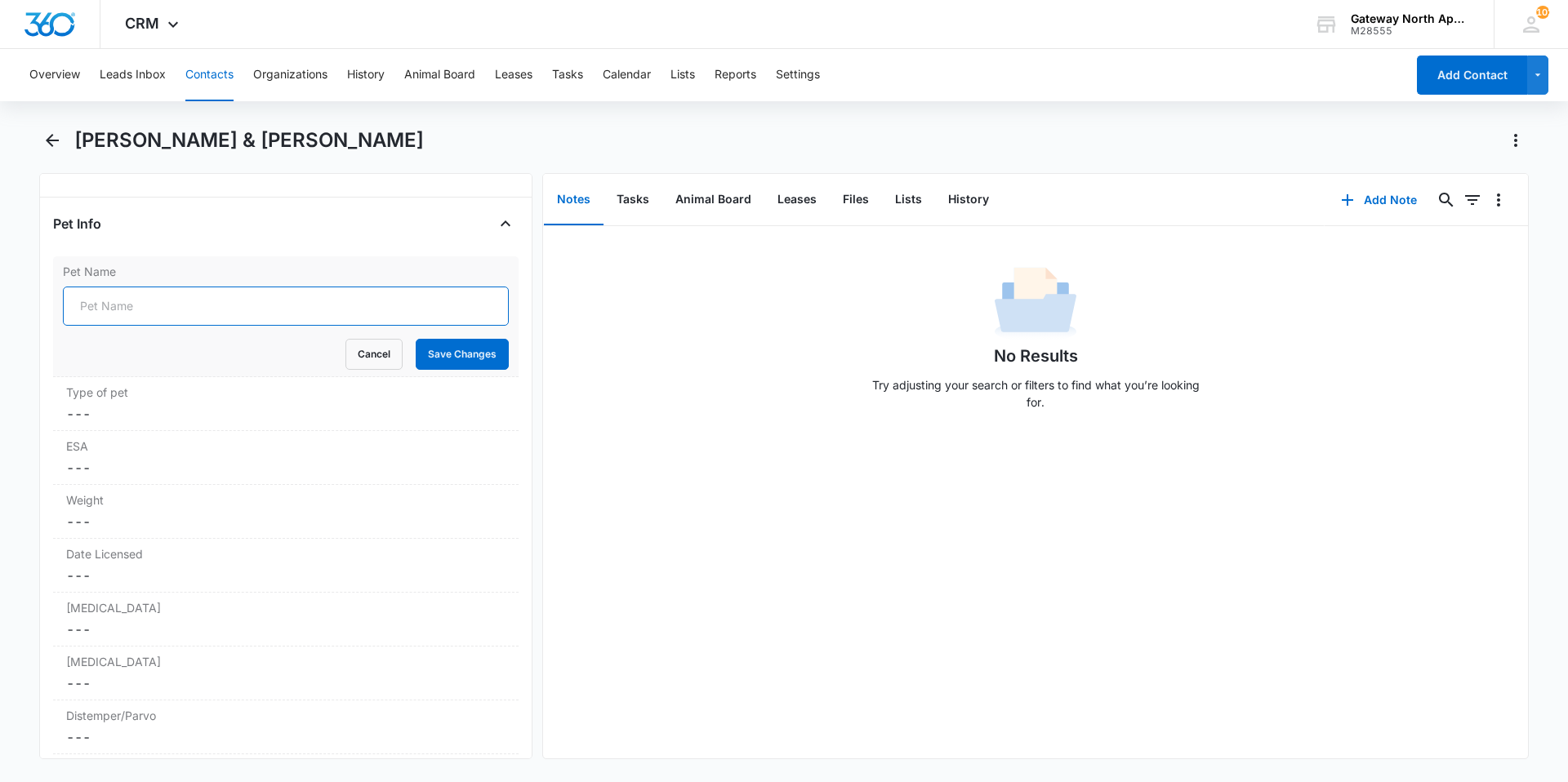
click at [185, 301] on input "Pet Name" at bounding box center [286, 306] width 446 height 39
type input "Princess"
drag, startPoint x: 477, startPoint y: 360, endPoint x: 483, endPoint y: 368, distance: 10.0
click at [482, 368] on button "Save Changes" at bounding box center [463, 355] width 93 height 31
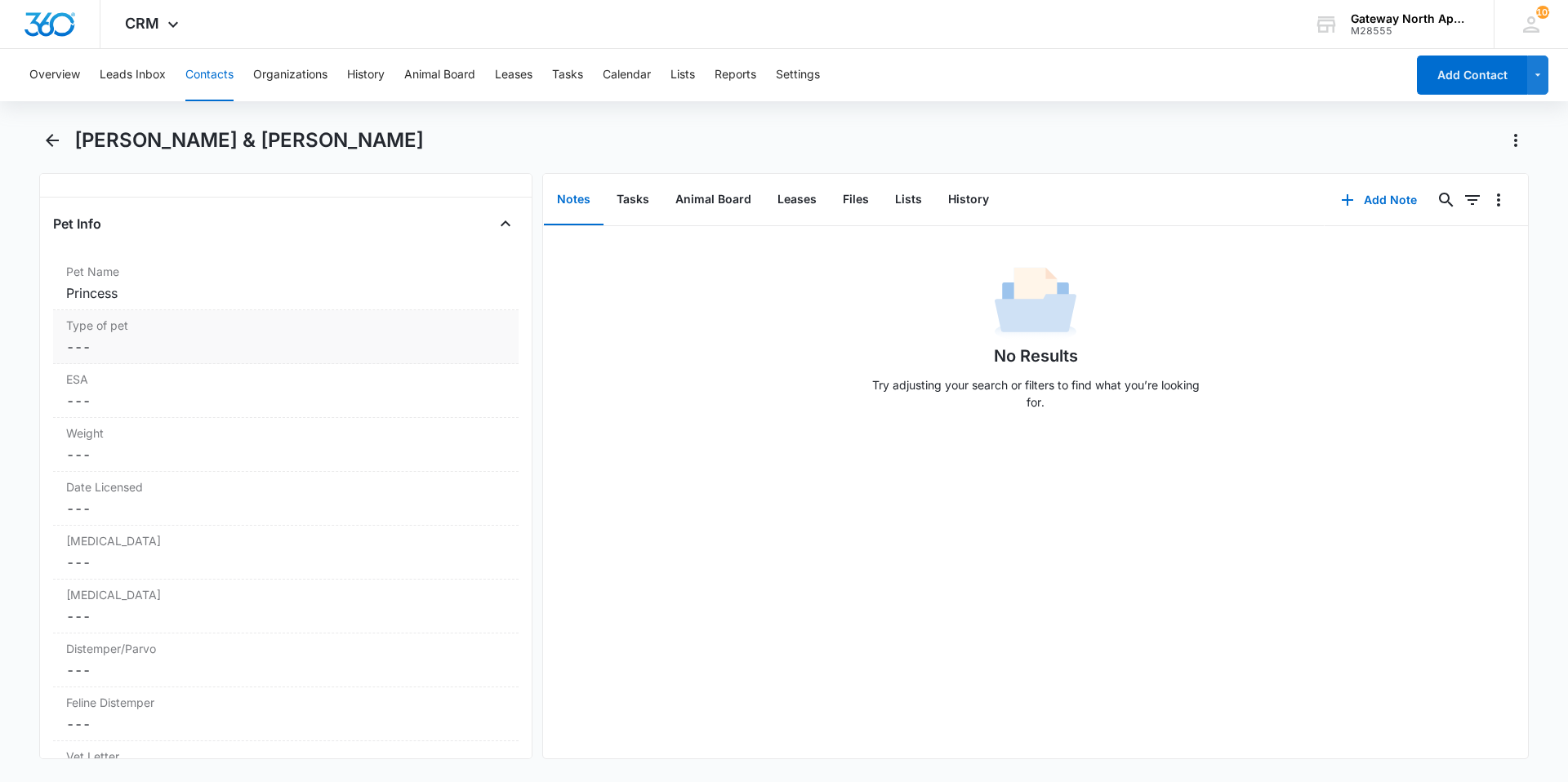
click at [150, 336] on div "Type of pet Cancel Save Changes ---" at bounding box center [286, 337] width 465 height 54
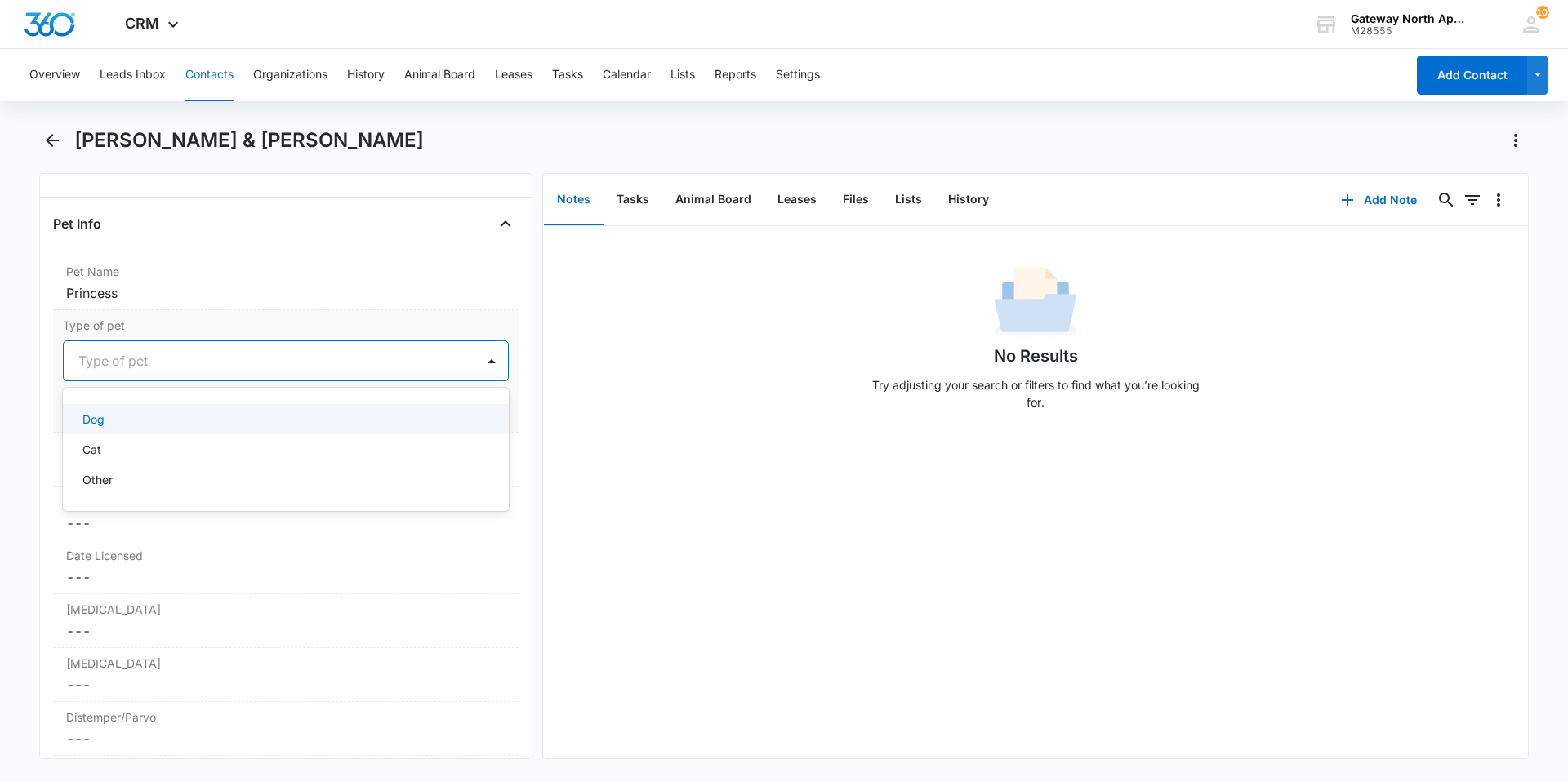
click at [148, 359] on div at bounding box center [266, 361] width 376 height 23
click at [136, 448] on div "Cat" at bounding box center [284, 449] width 404 height 17
click at [433, 408] on button "Save Changes" at bounding box center [463, 410] width 93 height 31
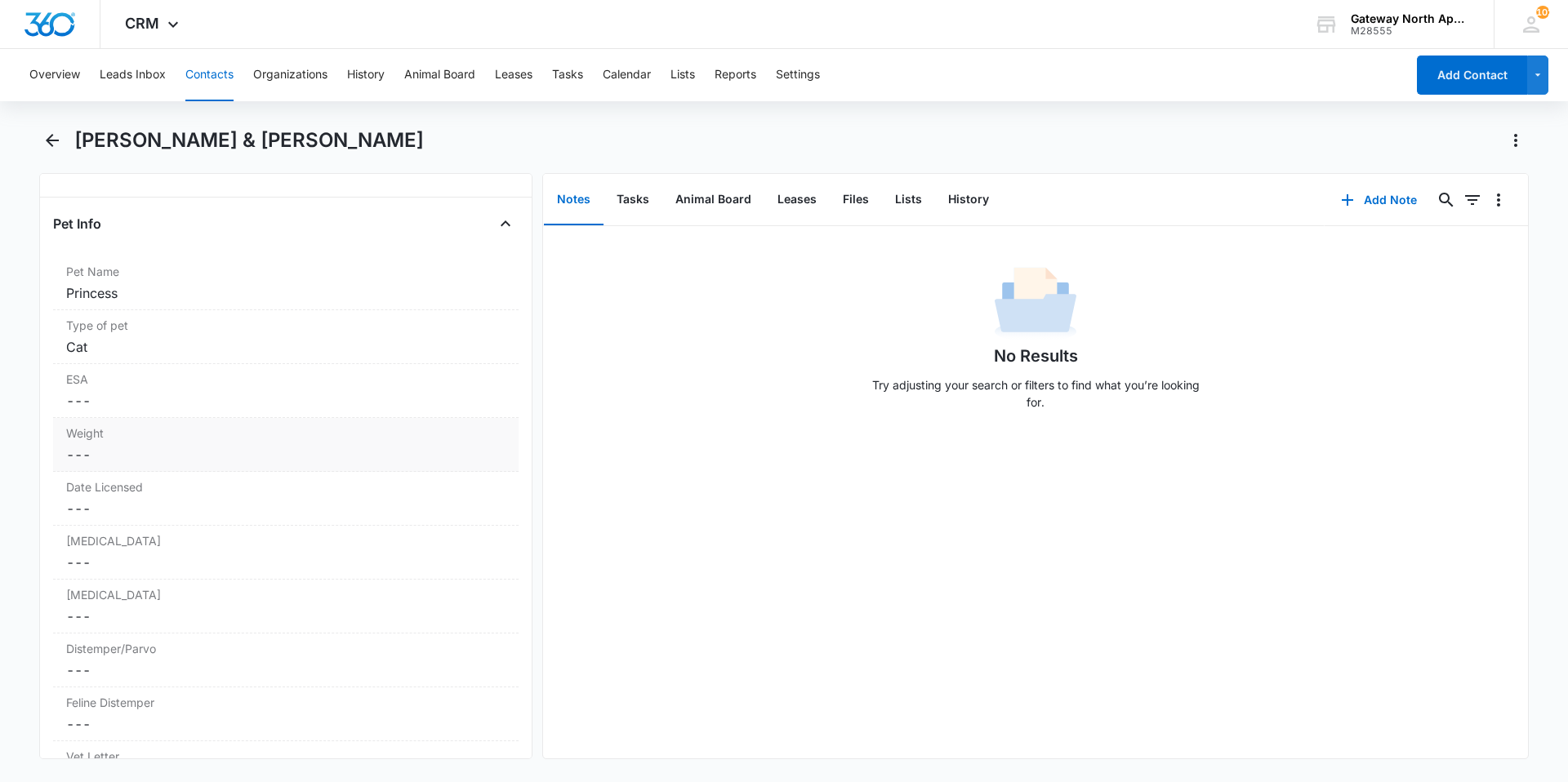
click at [177, 452] on dd "Cancel Save Changes ---" at bounding box center [286, 454] width 439 height 20
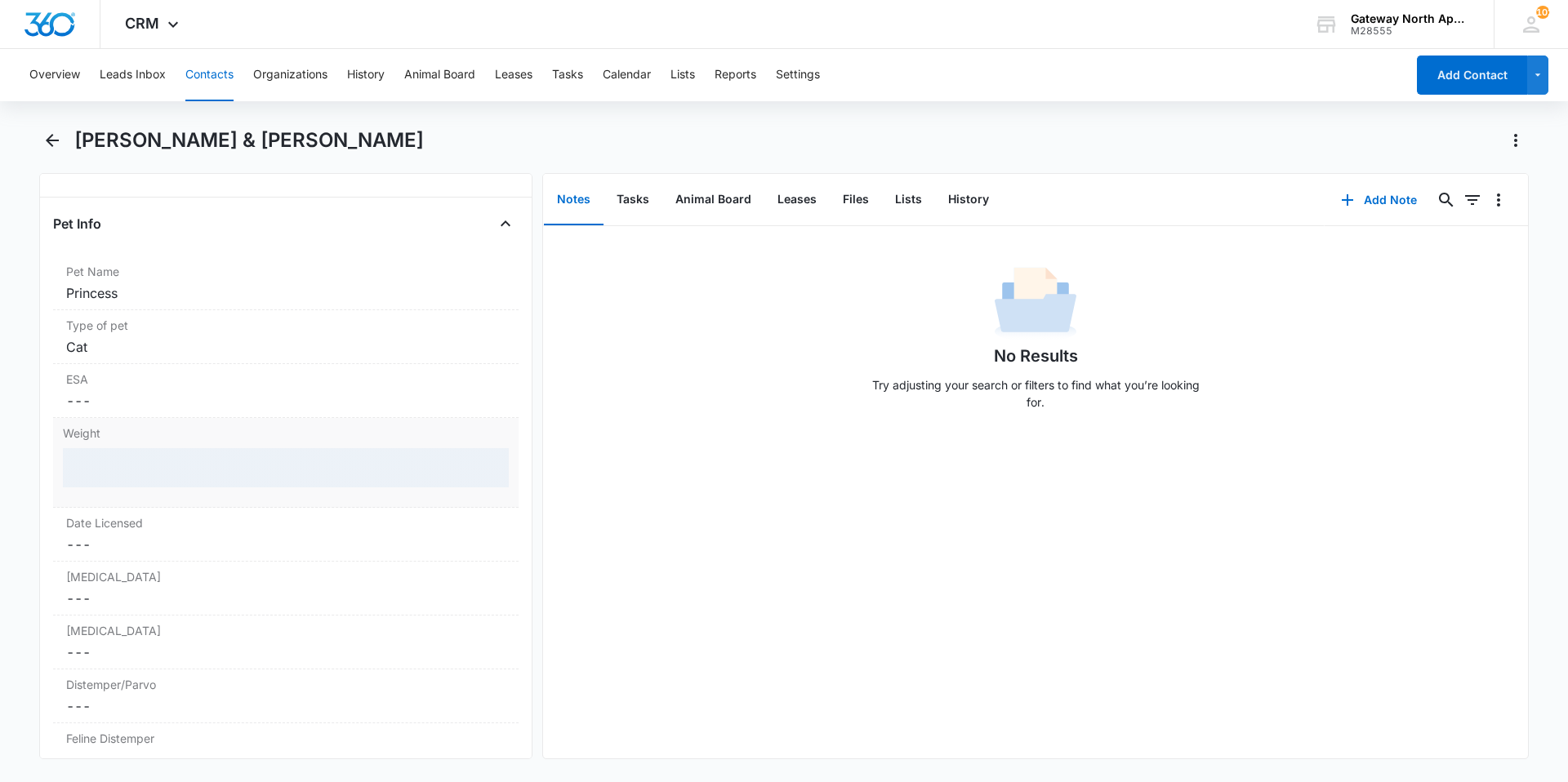
click at [189, 466] on div at bounding box center [286, 468] width 446 height 39
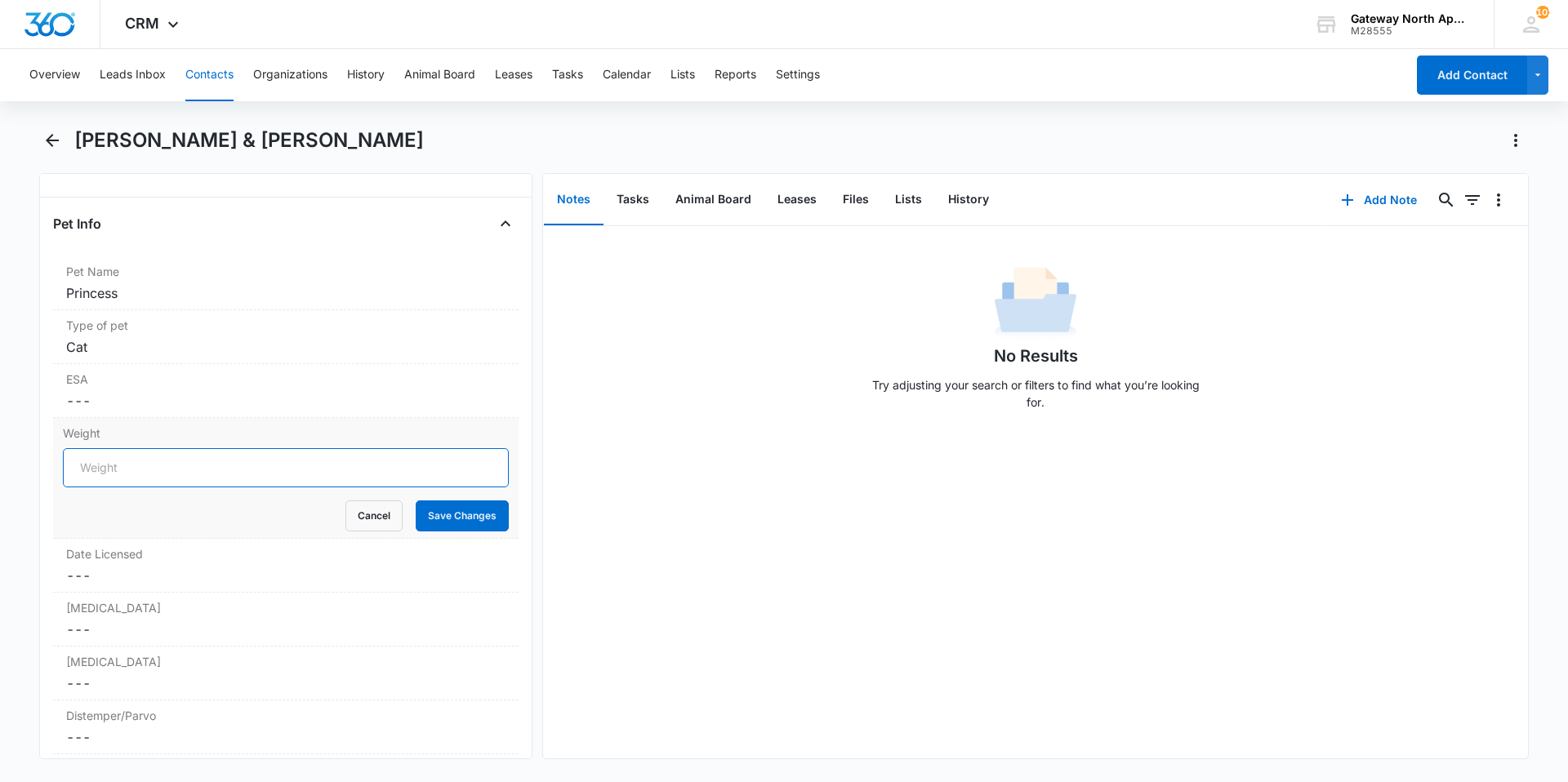
click at [189, 466] on input "Weight" at bounding box center [286, 468] width 446 height 39
type input "11.75"
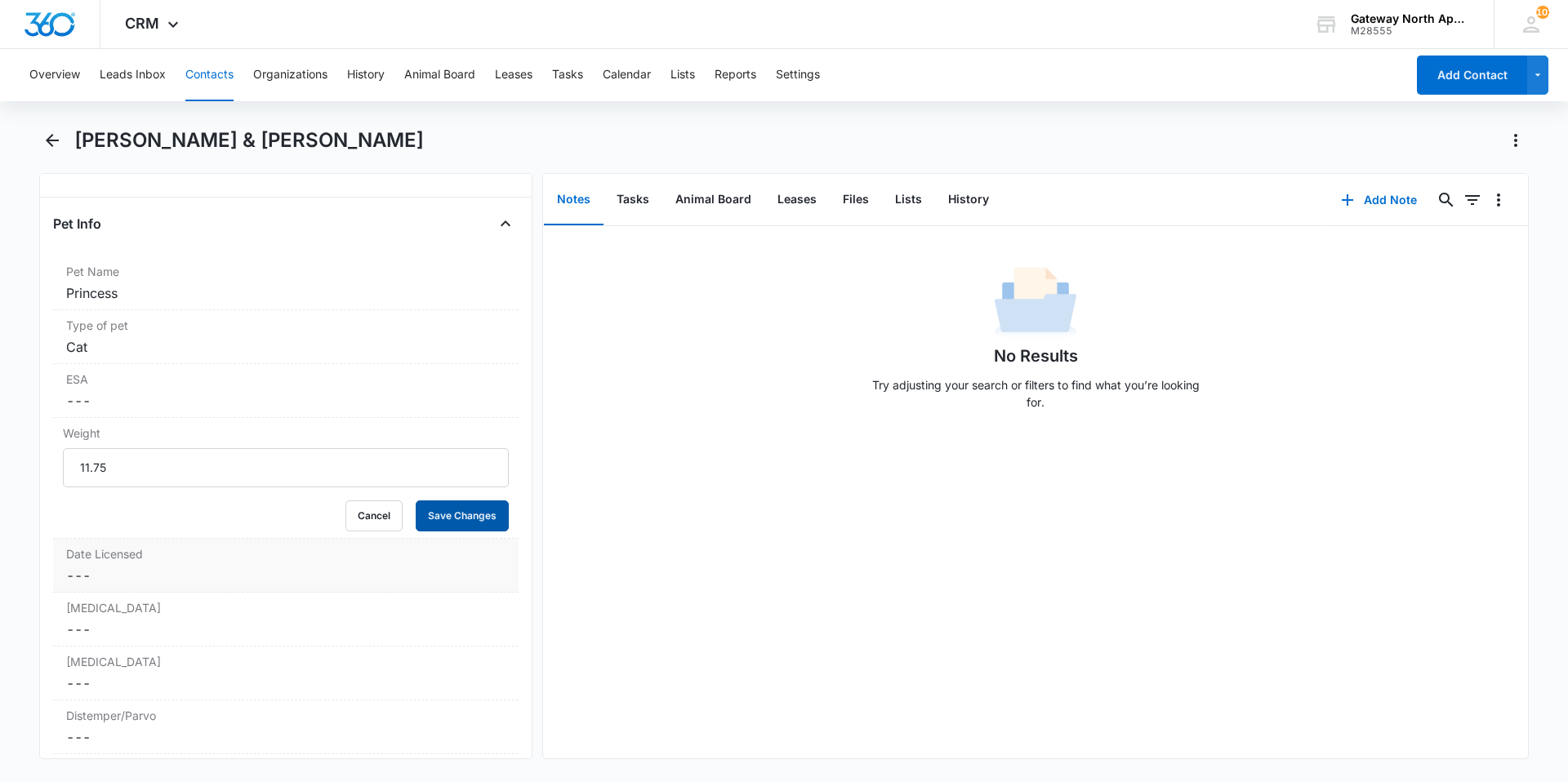
click at [465, 513] on button "Save Changes" at bounding box center [463, 516] width 93 height 31
click at [109, 554] on dd "Cancel Save Changes ---" at bounding box center [286, 563] width 439 height 20
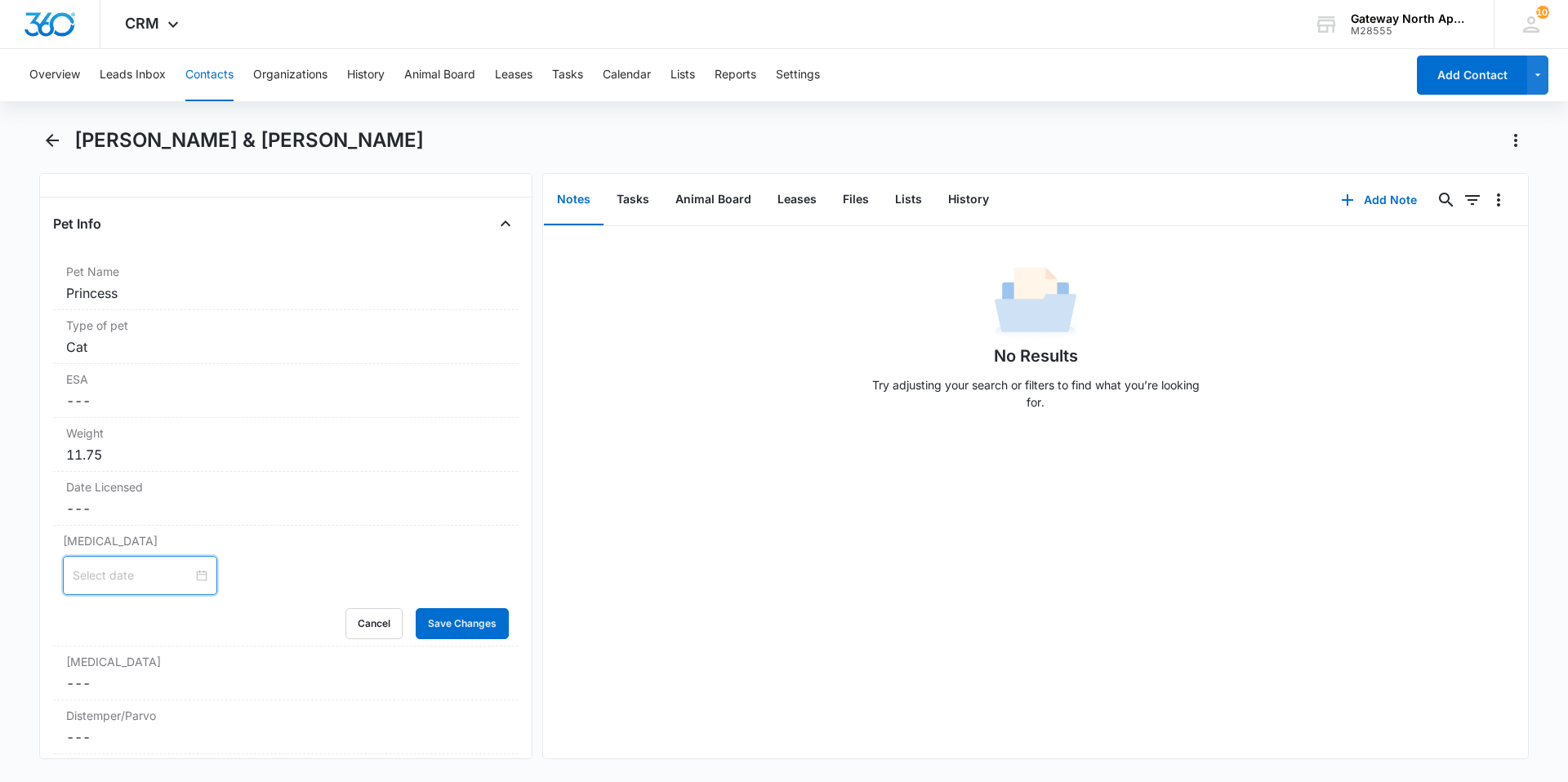
click at [143, 571] on input at bounding box center [133, 576] width 120 height 18
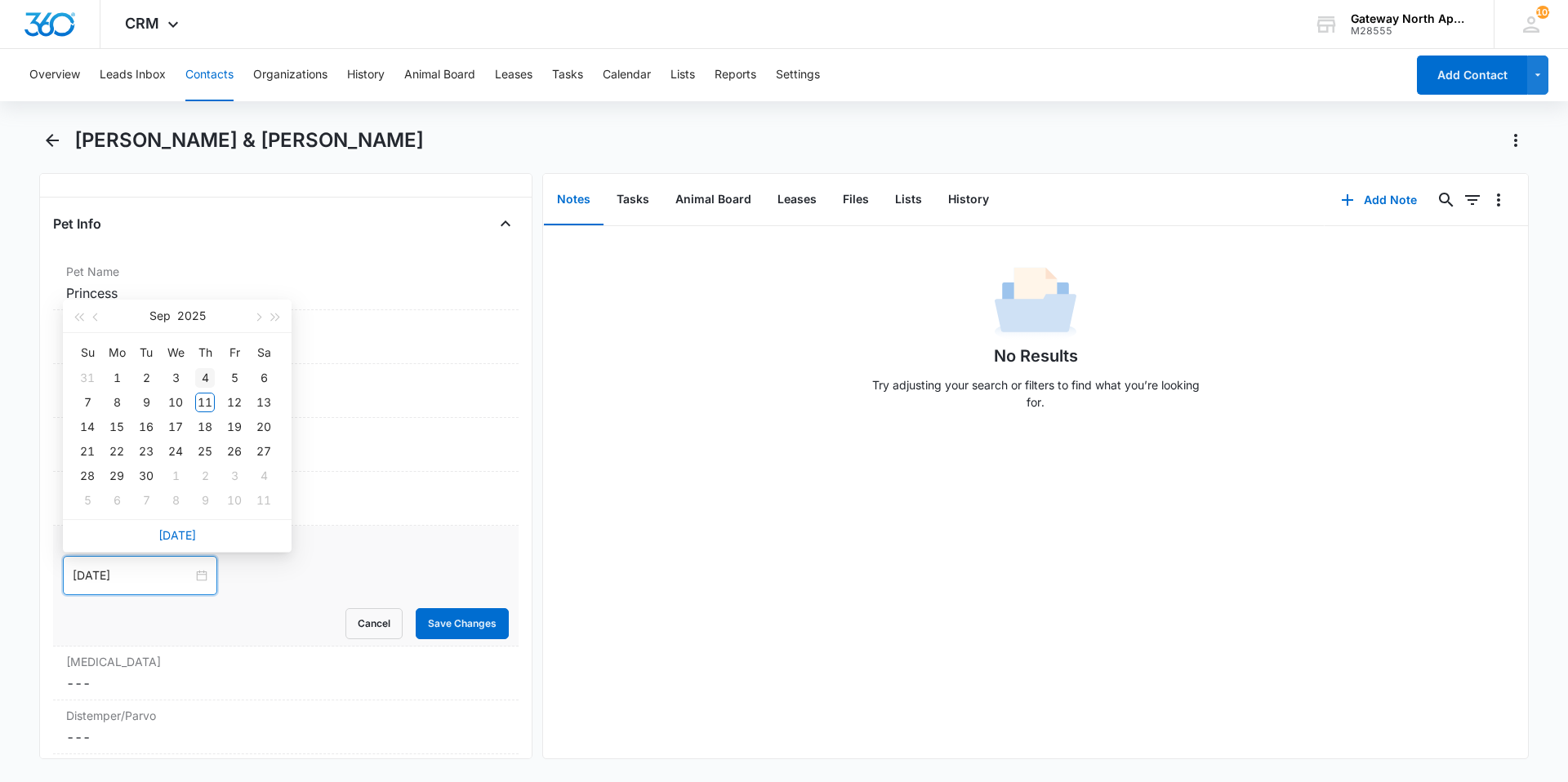
type input "[DATE]"
click at [93, 319] on button "button" at bounding box center [97, 316] width 18 height 33
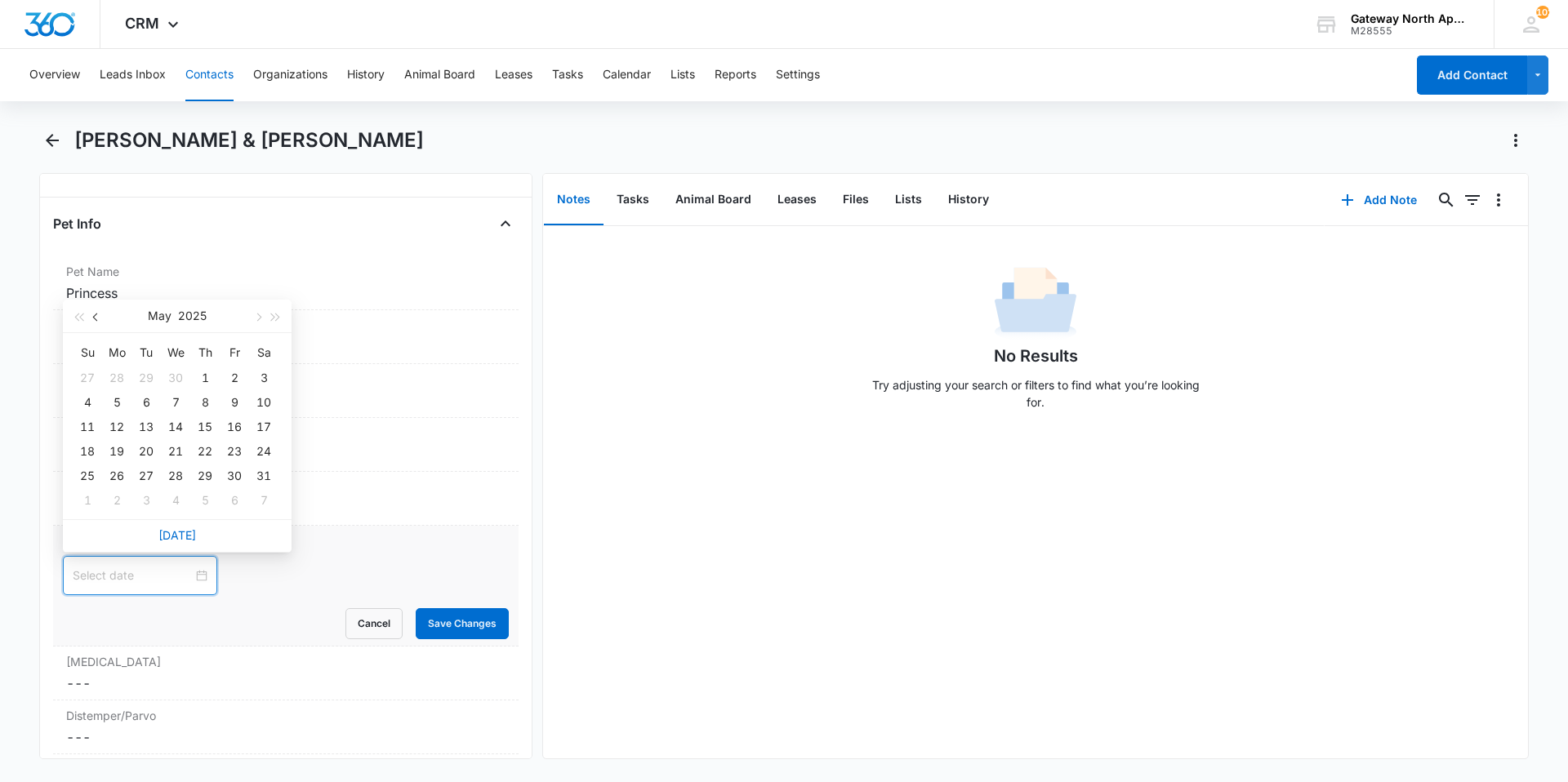
click at [93, 319] on button "button" at bounding box center [97, 316] width 18 height 33
type input "[DATE]"
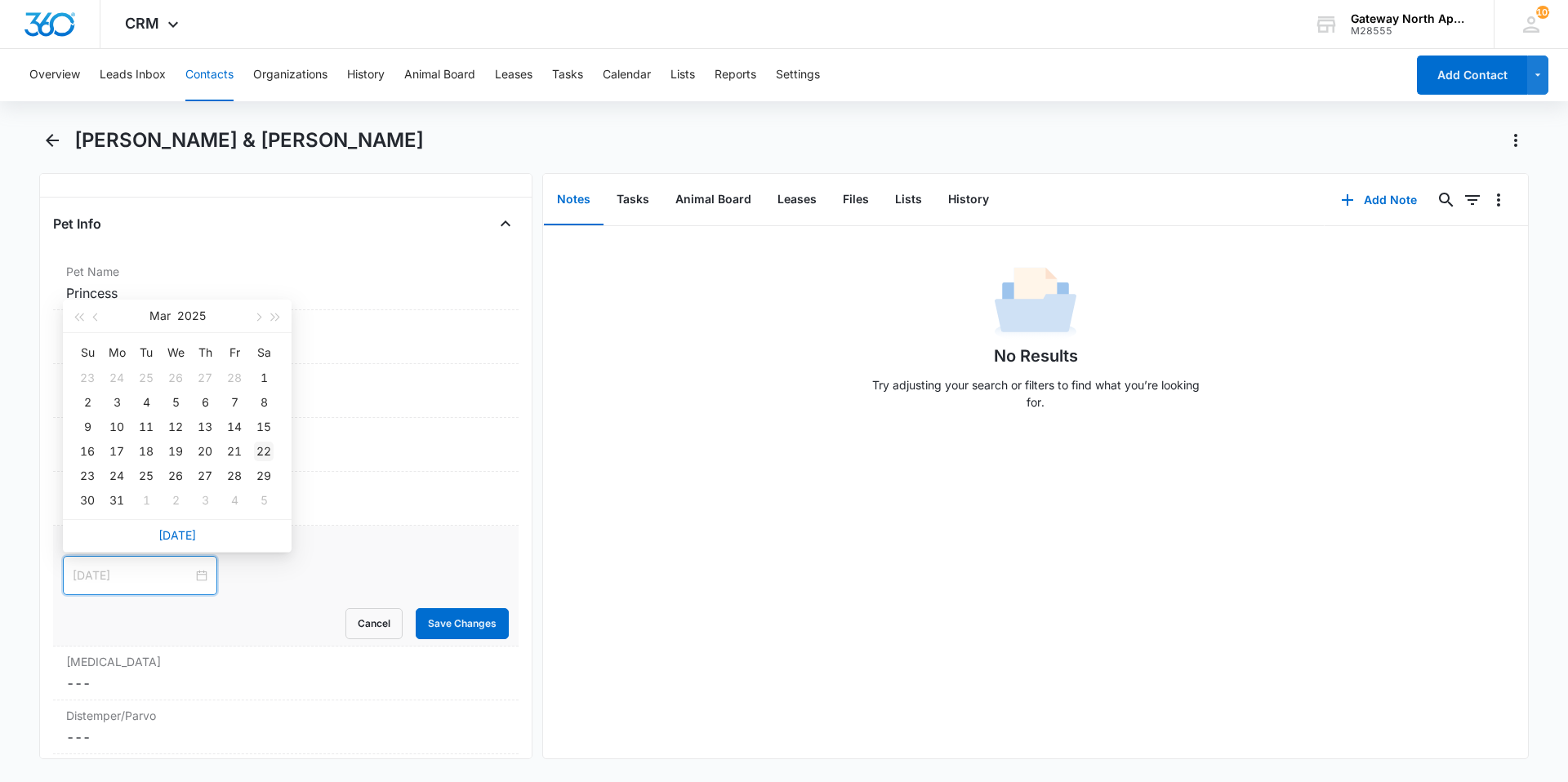
click at [256, 445] on div "22" at bounding box center [264, 451] width 20 height 20
